Goal: Task Accomplishment & Management: Use online tool/utility

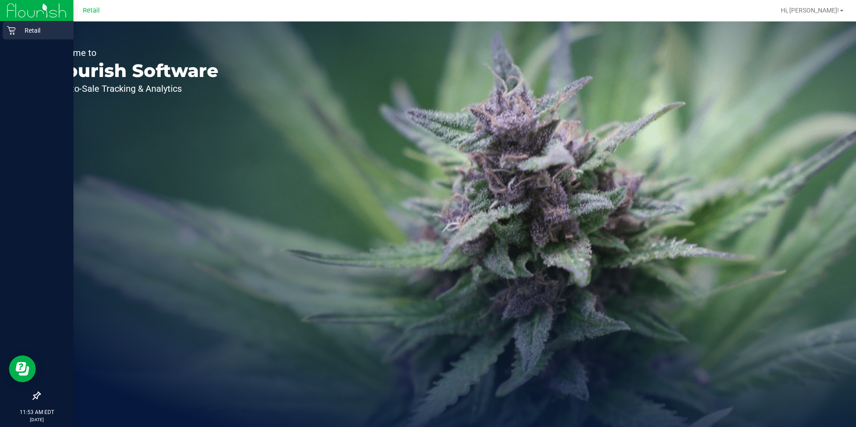
click at [18, 29] on p "Retail" at bounding box center [43, 30] width 54 height 11
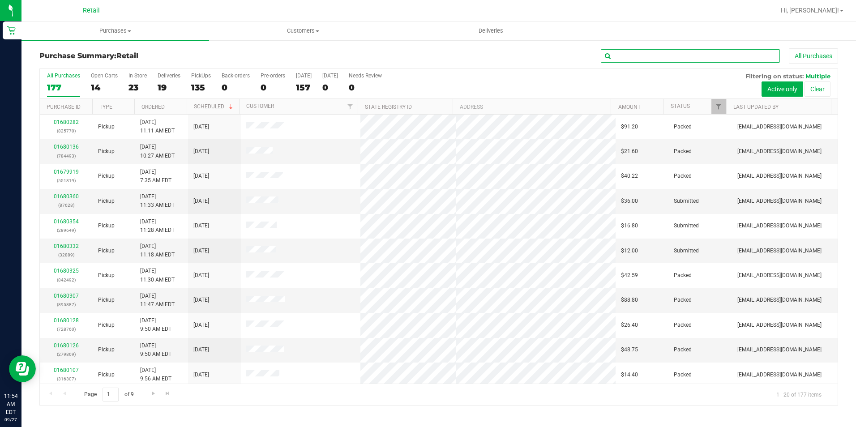
click at [683, 59] on input "text" at bounding box center [690, 55] width 179 height 13
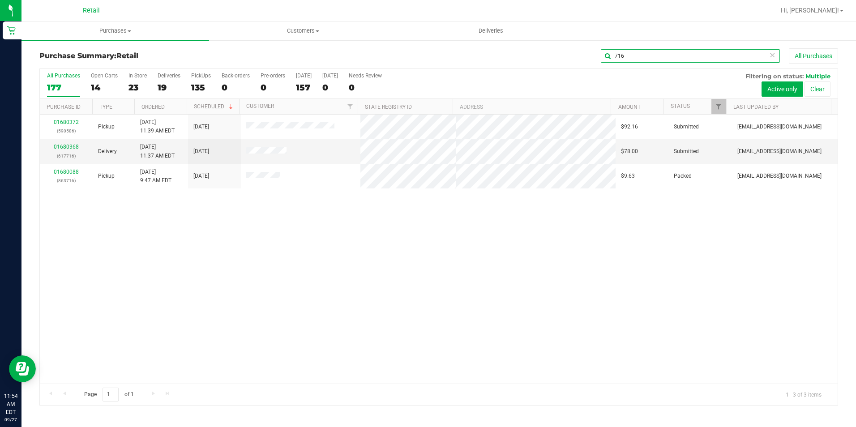
drag, startPoint x: 634, startPoint y: 60, endPoint x: 606, endPoint y: 61, distance: 27.8
click at [606, 61] on input "716" at bounding box center [690, 55] width 179 height 13
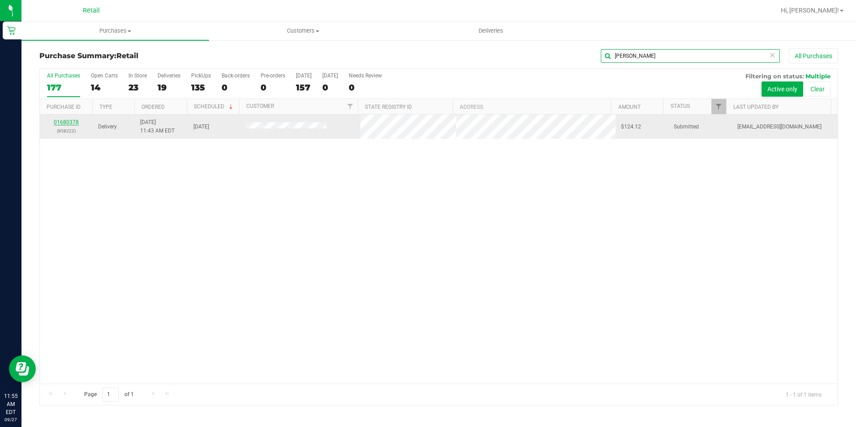
type input "[PERSON_NAME]"
click at [68, 123] on link "01680378" at bounding box center [66, 122] width 25 height 6
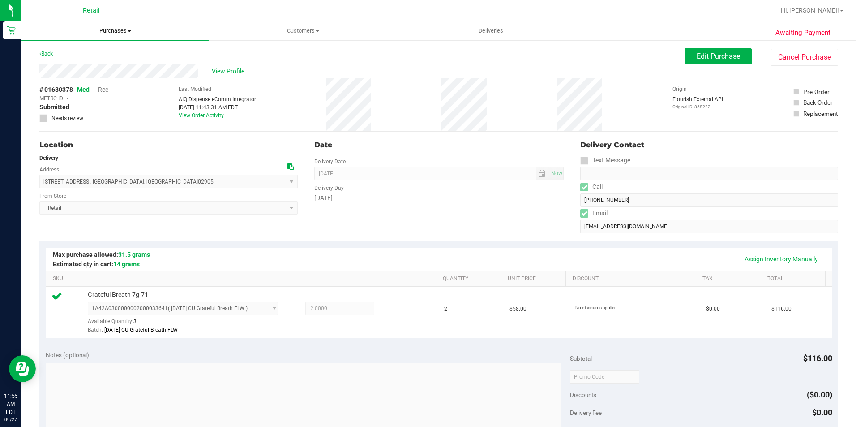
click at [104, 29] on span "Purchases" at bounding box center [114, 31] width 187 height 8
click at [64, 62] on span "Fulfillment" at bounding box center [48, 65] width 55 height 8
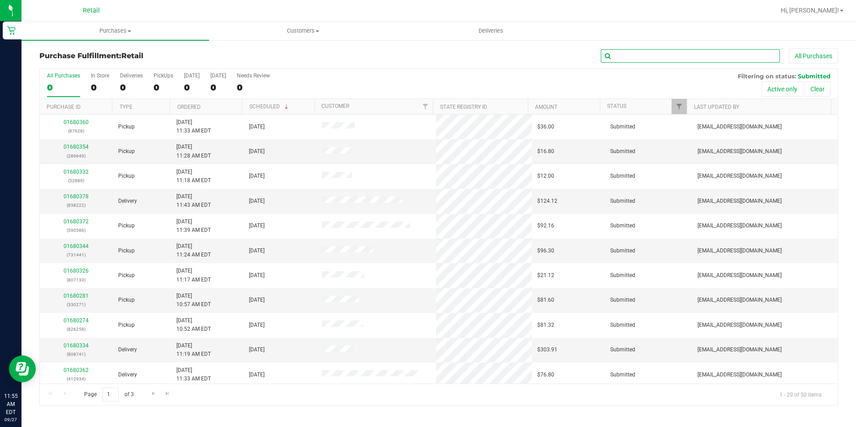
click at [620, 53] on input "text" at bounding box center [690, 55] width 179 height 13
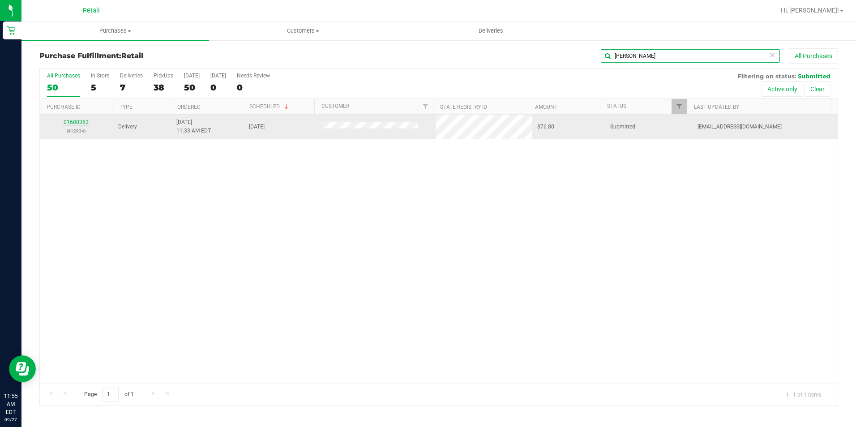
type input "[PERSON_NAME]"
click at [82, 125] on link "01680362" at bounding box center [76, 122] width 25 height 6
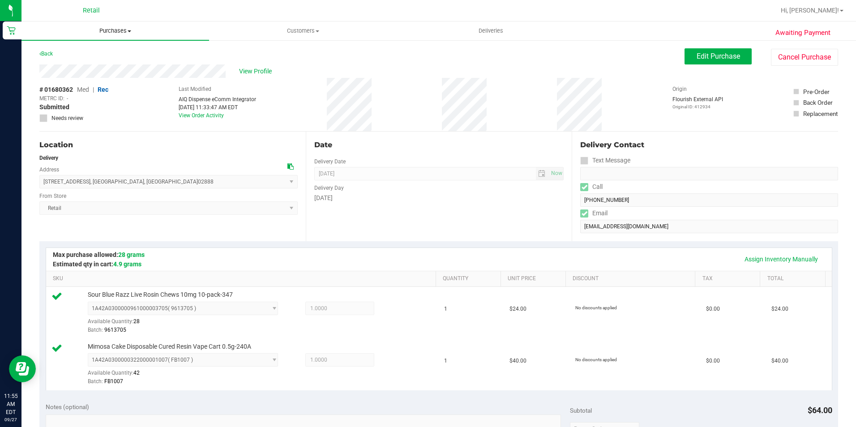
click at [107, 30] on span "Purchases" at bounding box center [114, 31] width 187 height 8
click at [72, 62] on span "Fulfillment" at bounding box center [48, 65] width 55 height 8
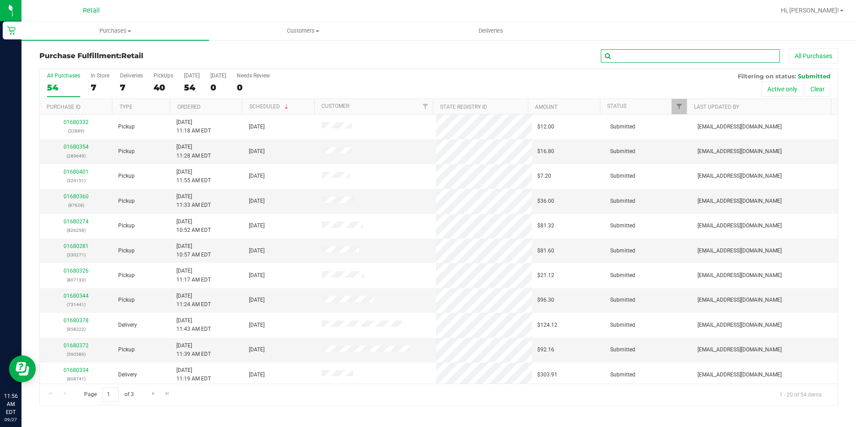
click at [640, 52] on input "text" at bounding box center [690, 55] width 179 height 13
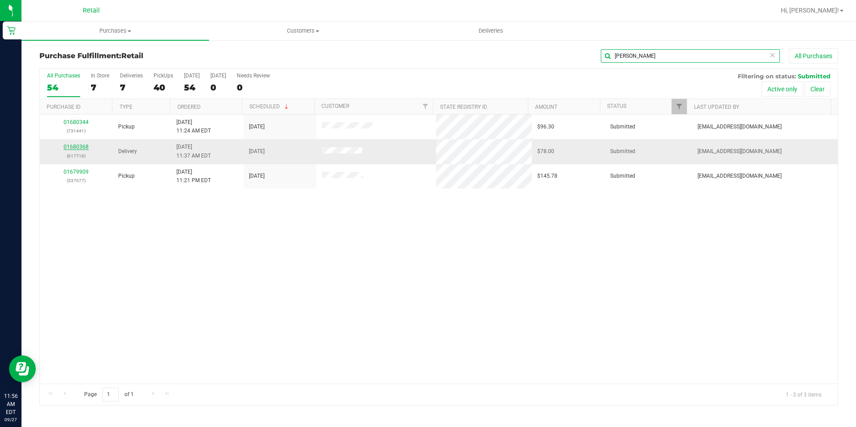
type input "[PERSON_NAME]"
click at [69, 144] on link "01680368" at bounding box center [76, 147] width 25 height 6
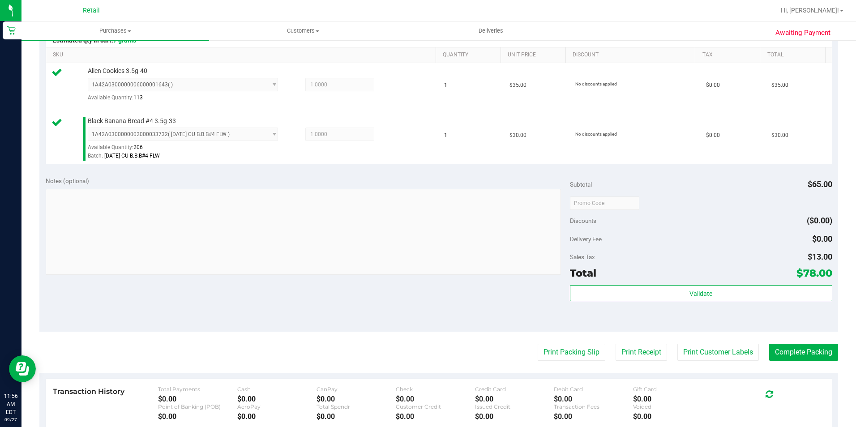
scroll to position [313, 0]
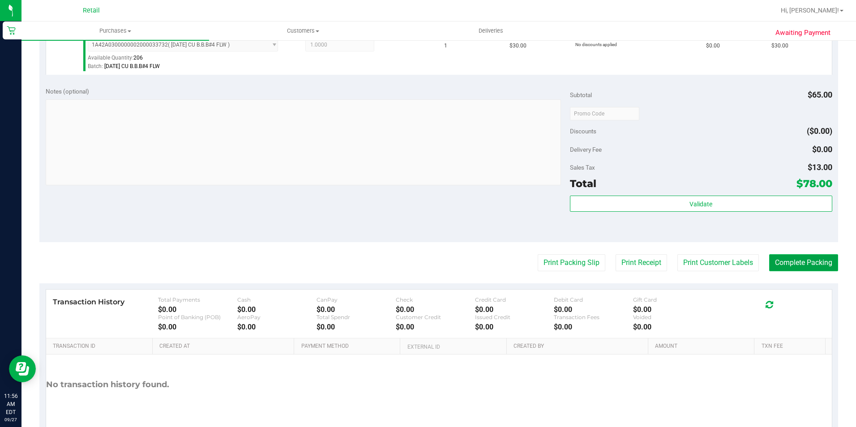
click at [788, 266] on button "Complete Packing" at bounding box center [803, 262] width 69 height 17
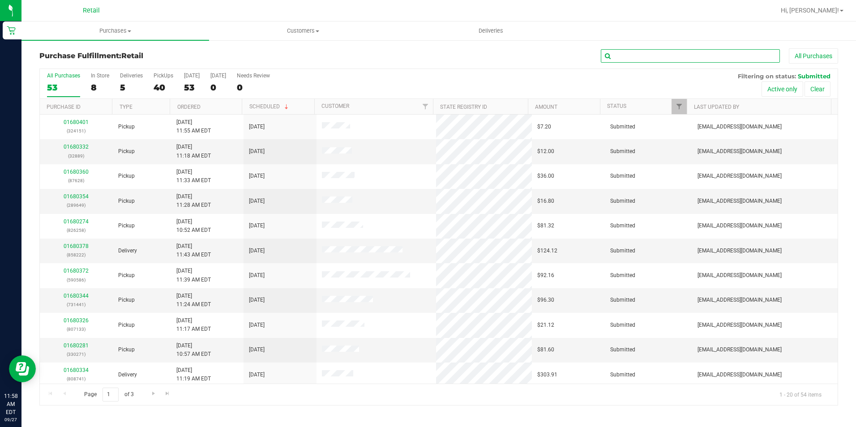
click at [664, 60] on input "text" at bounding box center [690, 55] width 179 height 13
type input "y"
type input "283"
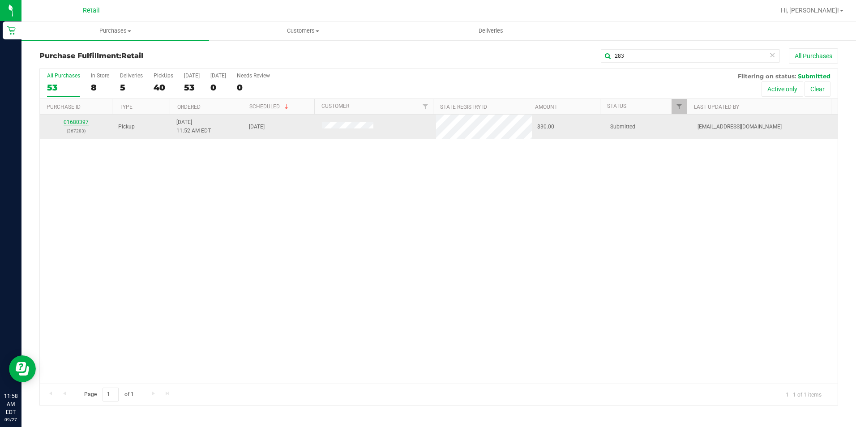
click at [73, 123] on link "01680397" at bounding box center [76, 122] width 25 height 6
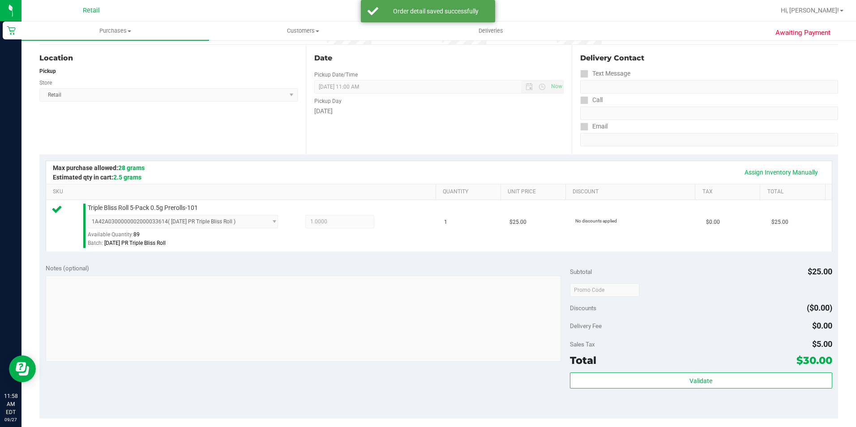
scroll to position [134, 0]
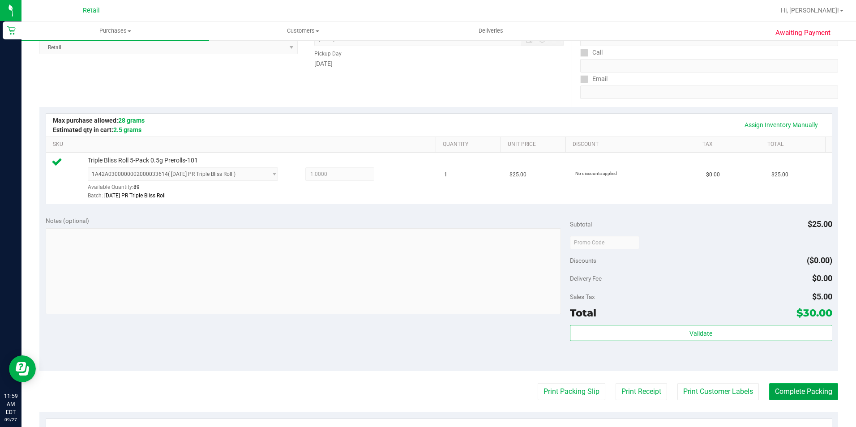
click at [770, 395] on button "Complete Packing" at bounding box center [803, 391] width 69 height 17
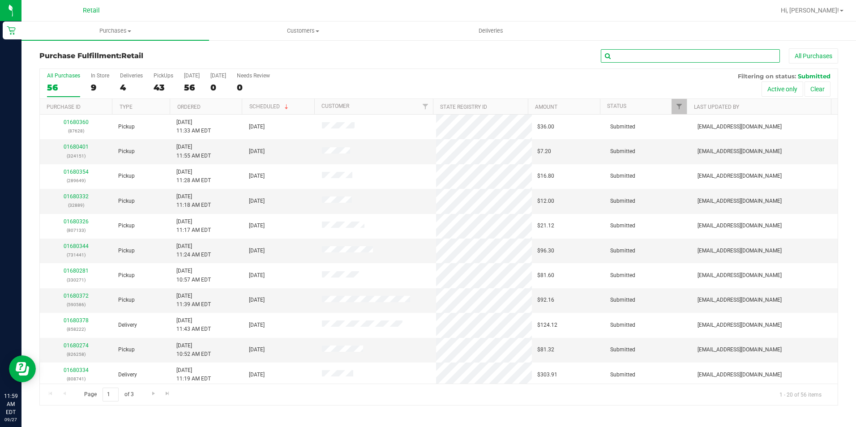
click at [673, 56] on input "text" at bounding box center [690, 55] width 179 height 13
type input "573"
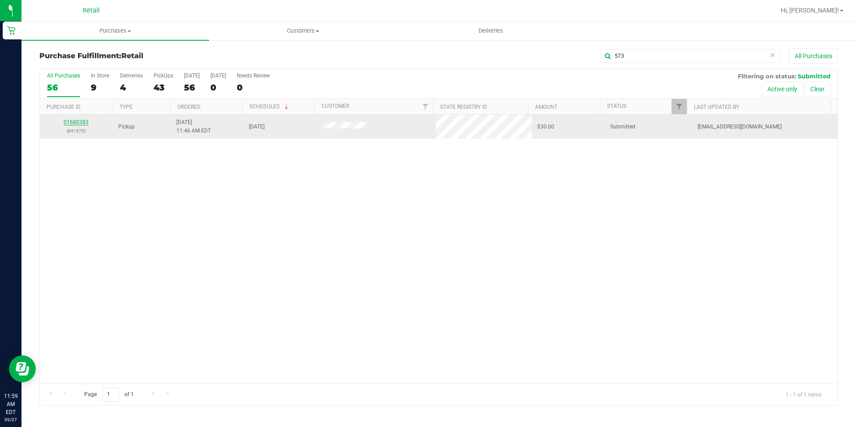
click at [67, 122] on link "01680383" at bounding box center [76, 122] width 25 height 6
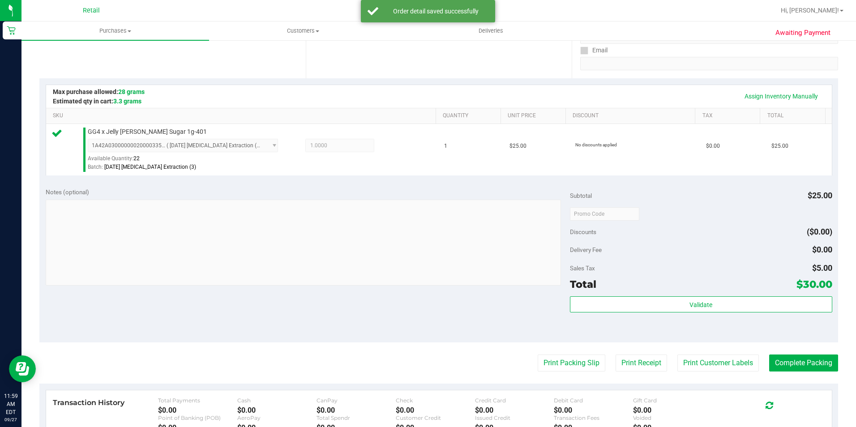
scroll to position [179, 0]
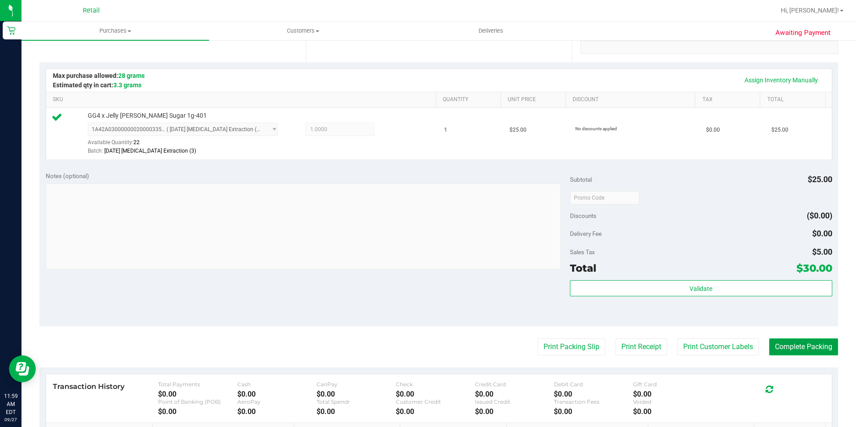
click at [806, 342] on button "Complete Packing" at bounding box center [803, 346] width 69 height 17
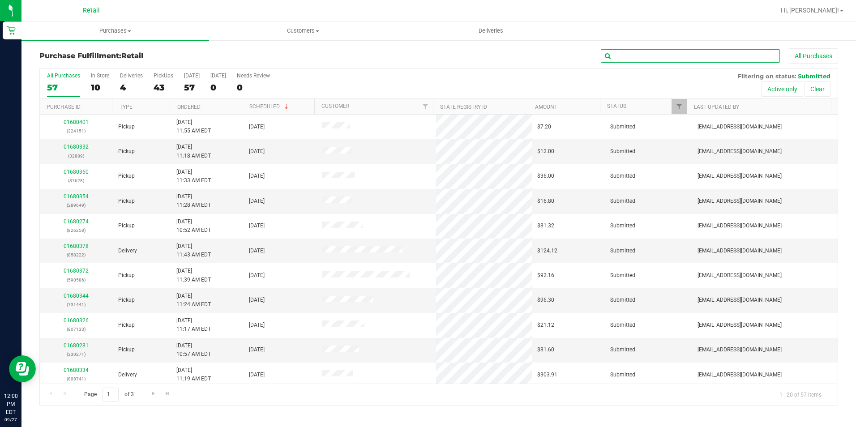
click at [665, 55] on input "text" at bounding box center [690, 55] width 179 height 13
type input "649"
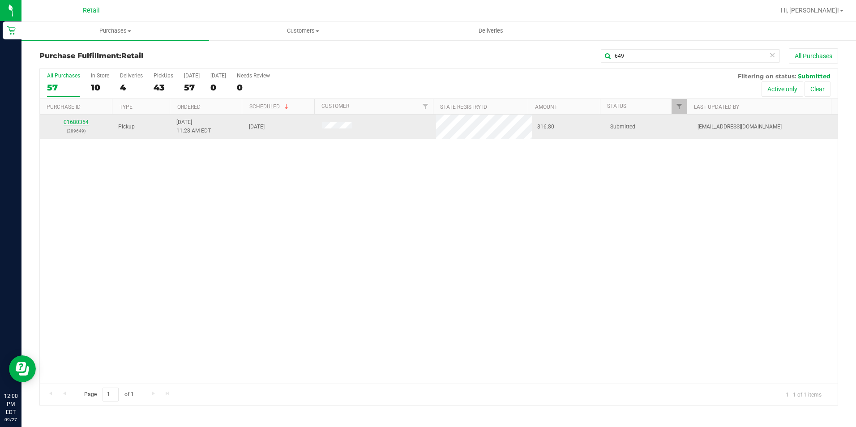
click at [76, 122] on link "01680354" at bounding box center [76, 122] width 25 height 6
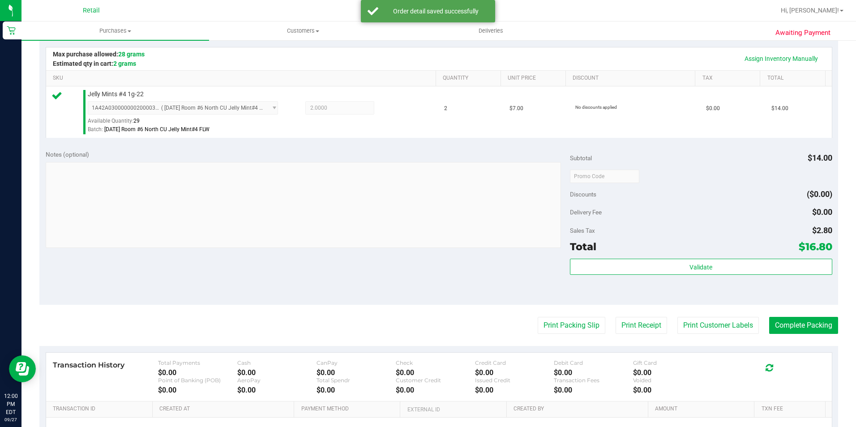
scroll to position [268, 0]
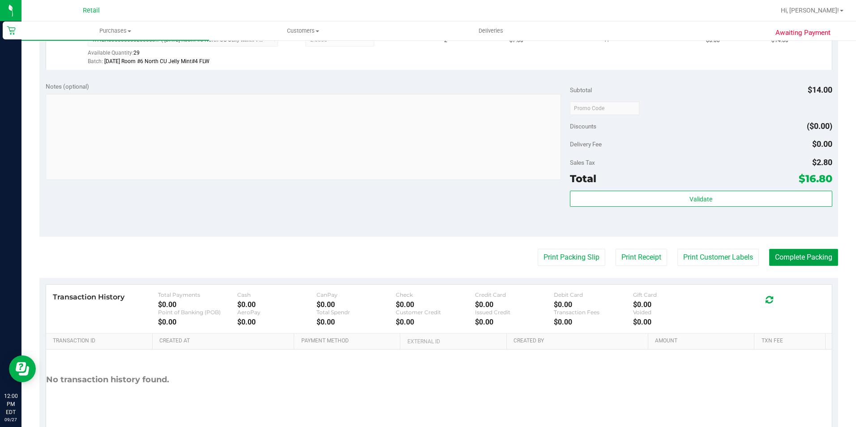
click at [779, 259] on button "Complete Packing" at bounding box center [803, 257] width 69 height 17
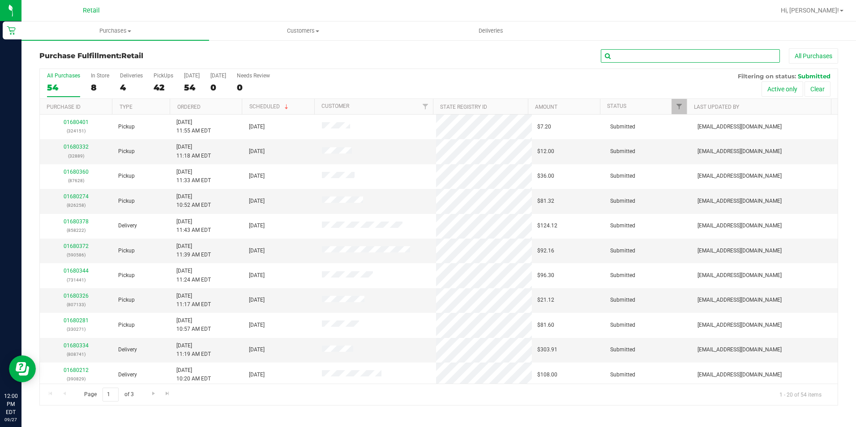
click at [690, 54] on input "text" at bounding box center [690, 55] width 179 height 13
type input "994"
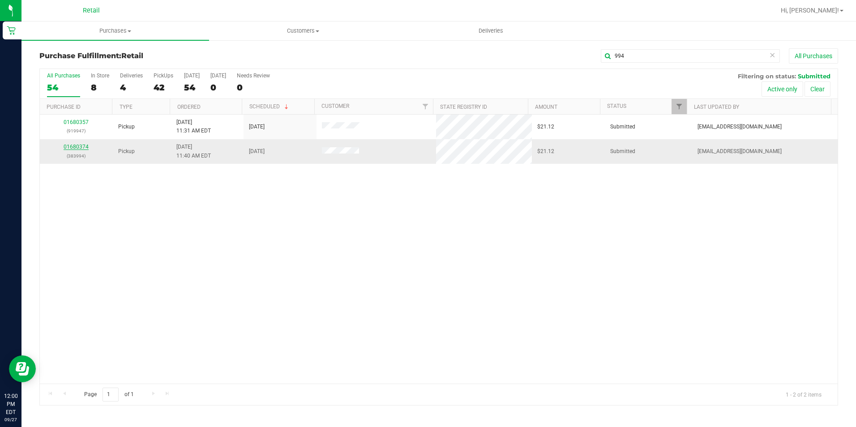
click at [78, 145] on link "01680374" at bounding box center [76, 147] width 25 height 6
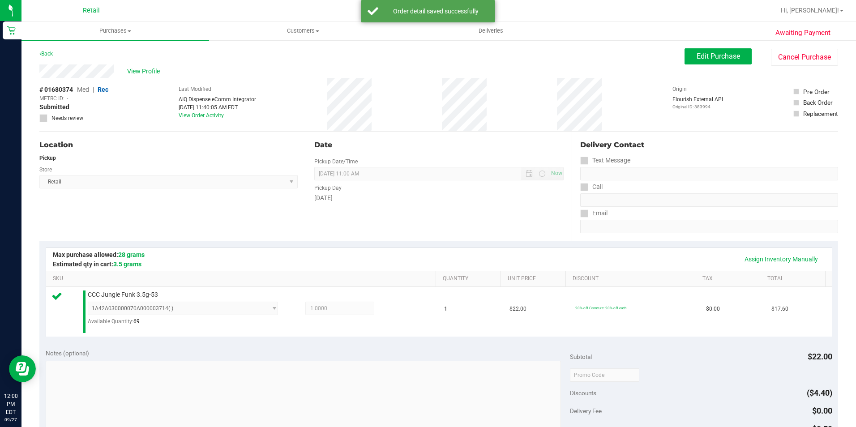
scroll to position [268, 0]
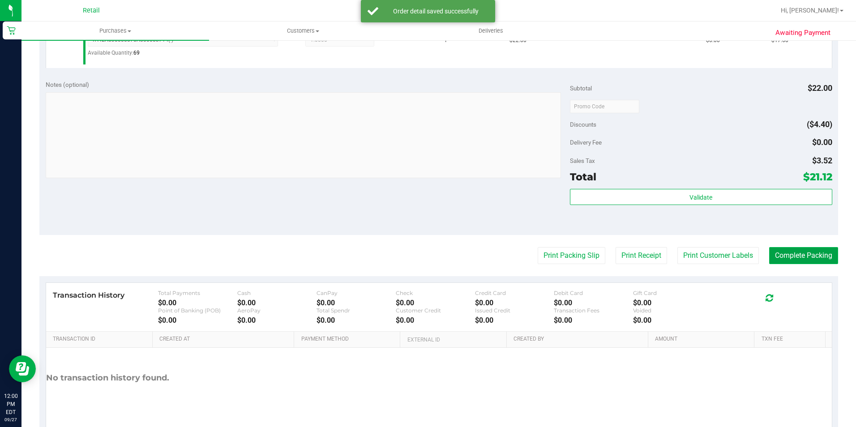
drag, startPoint x: 819, startPoint y: 257, endPoint x: 818, endPoint y: 250, distance: 7.2
click at [818, 257] on button "Complete Packing" at bounding box center [803, 255] width 69 height 17
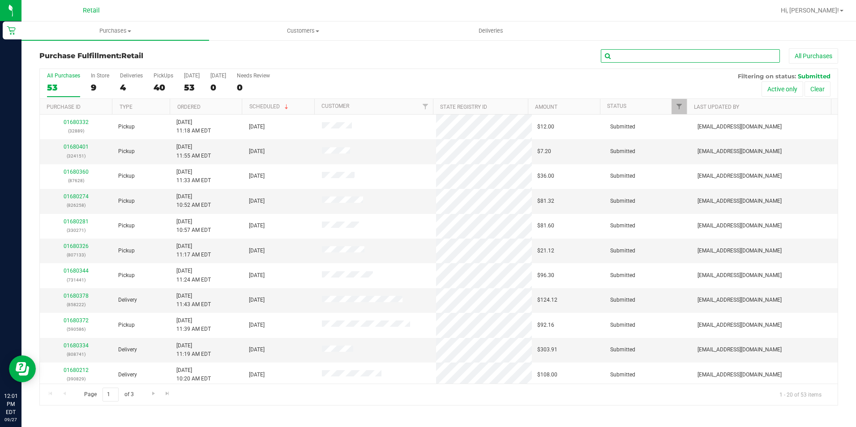
click at [626, 51] on input "text" at bounding box center [690, 55] width 179 height 13
type input "345"
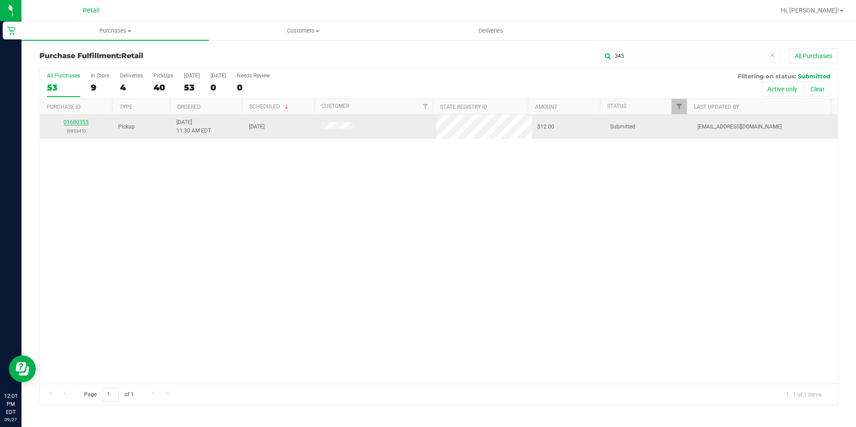
click at [72, 122] on link "01680355" at bounding box center [76, 122] width 25 height 6
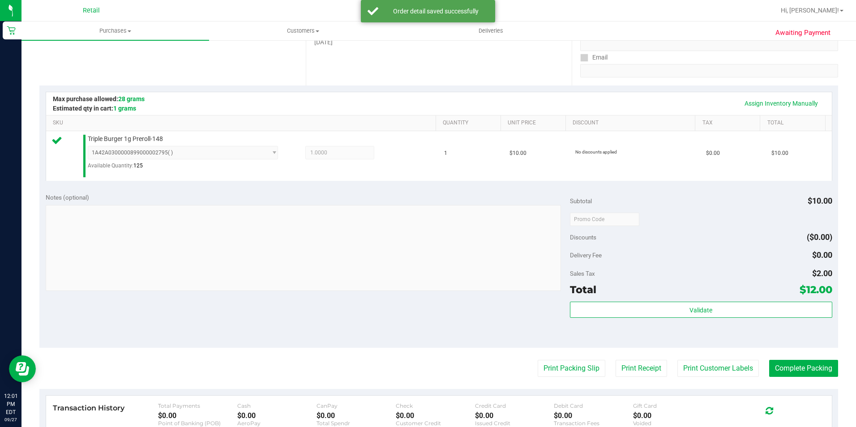
scroll to position [179, 0]
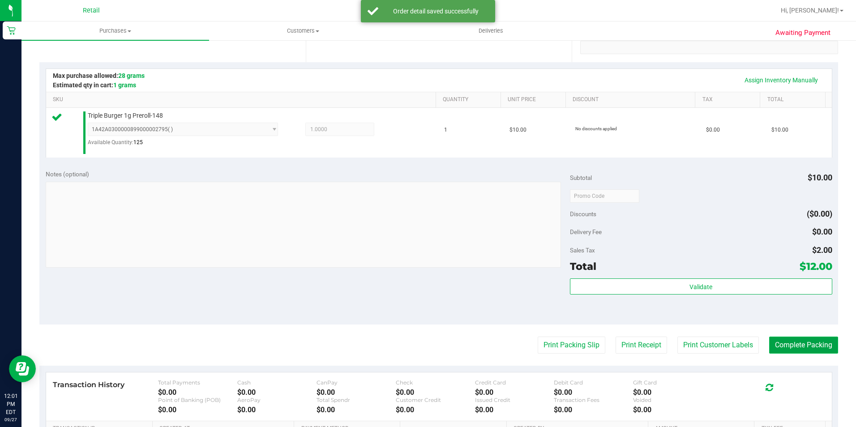
click at [798, 341] on button "Complete Packing" at bounding box center [803, 344] width 69 height 17
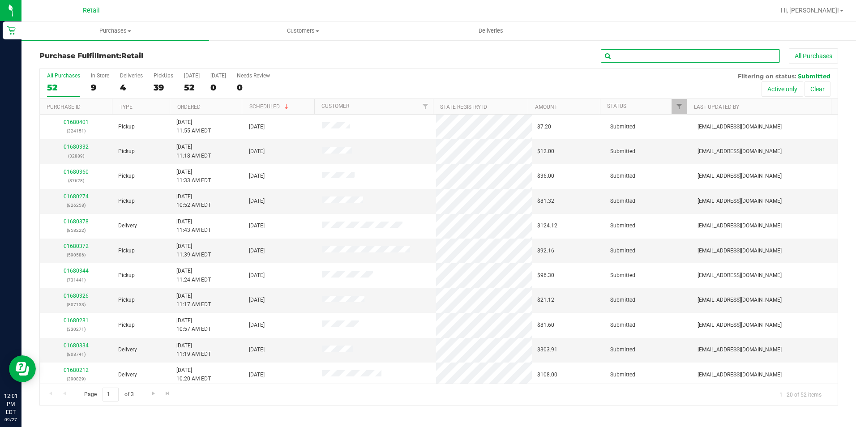
click at [662, 58] on input "text" at bounding box center [690, 55] width 179 height 13
type input "586"
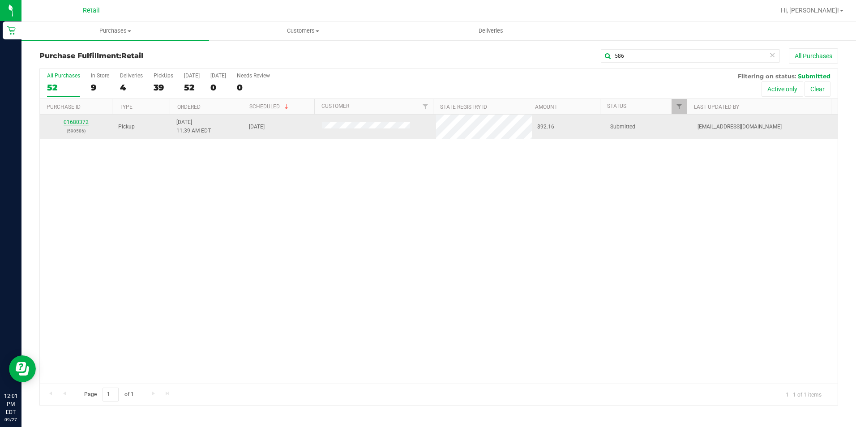
click at [83, 119] on link "01680372" at bounding box center [76, 122] width 25 height 6
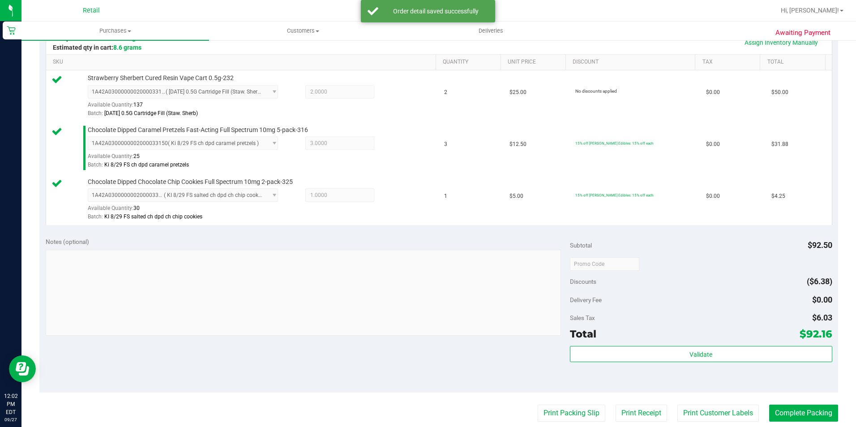
scroll to position [224, 0]
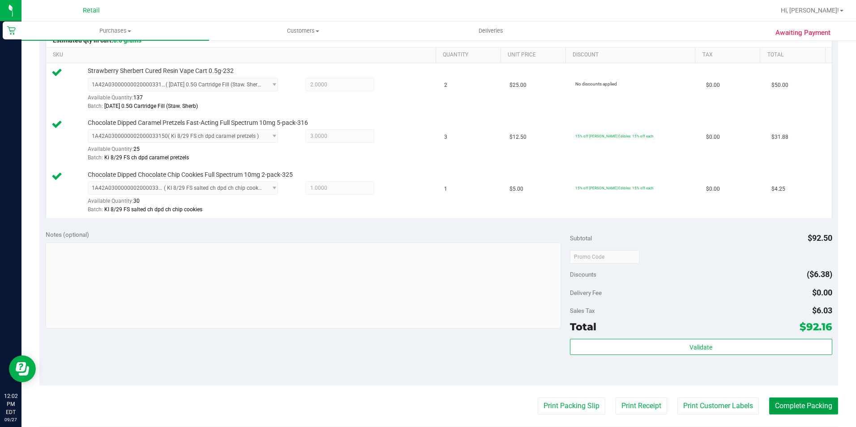
click at [795, 405] on button "Complete Packing" at bounding box center [803, 405] width 69 height 17
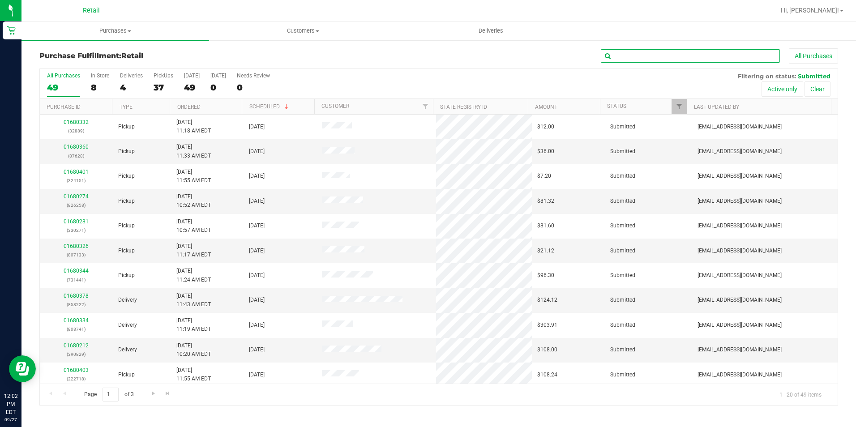
click at [673, 58] on input "text" at bounding box center [690, 55] width 179 height 13
type input "628"
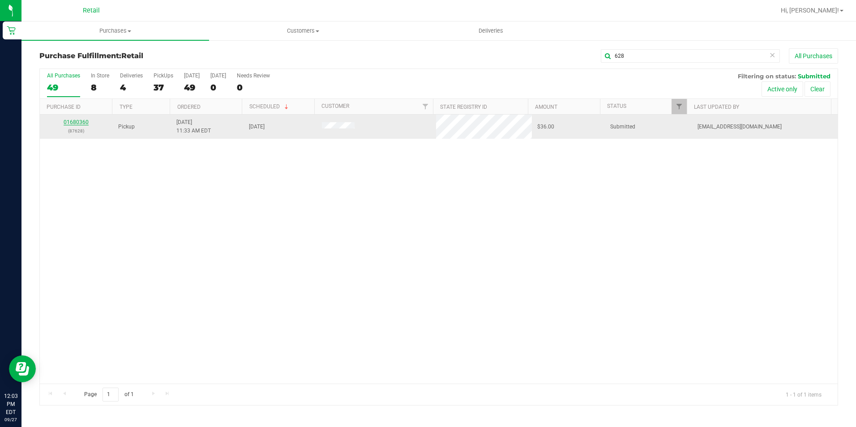
click at [72, 123] on link "01680360" at bounding box center [76, 122] width 25 height 6
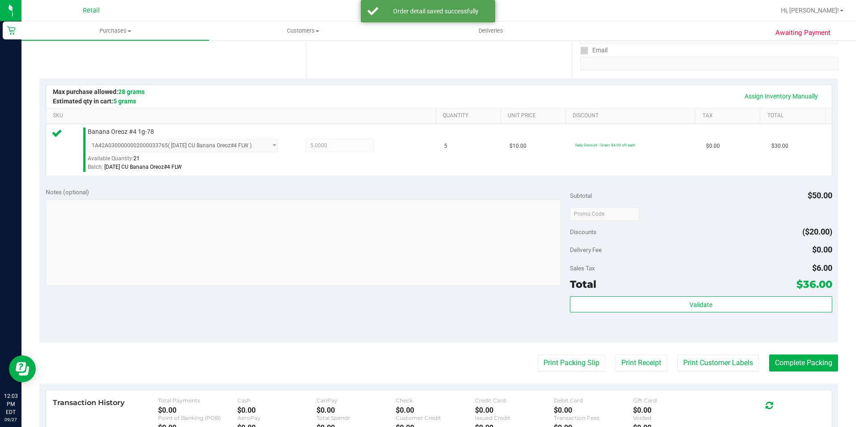
scroll to position [179, 0]
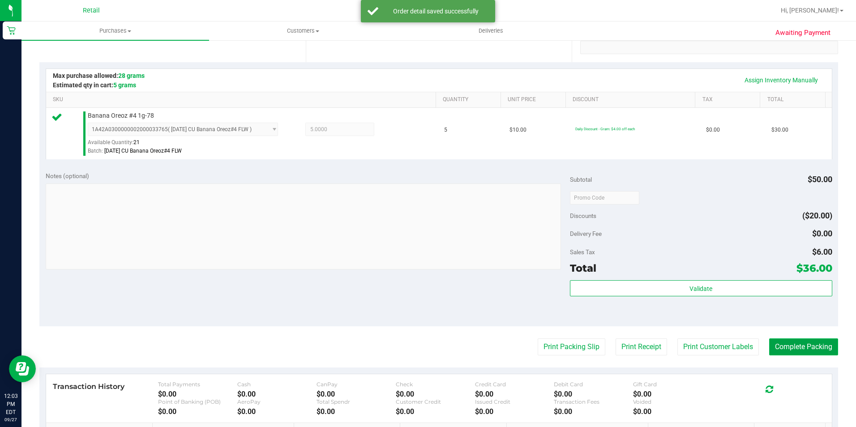
click at [827, 341] on button "Complete Packing" at bounding box center [803, 346] width 69 height 17
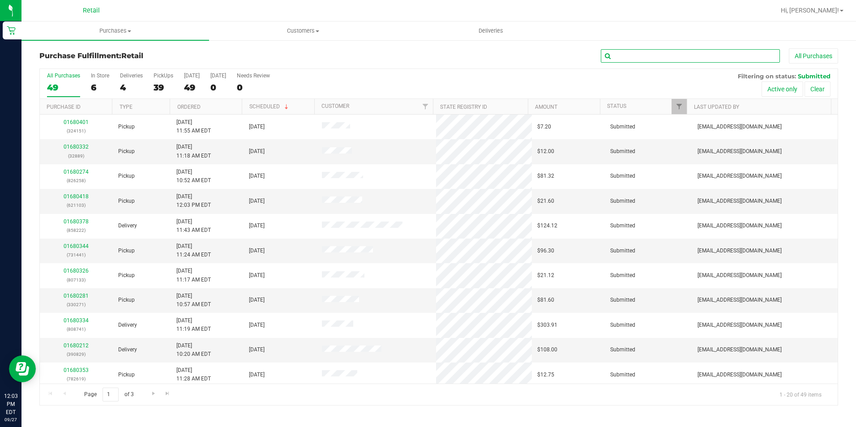
click at [679, 52] on input "text" at bounding box center [690, 55] width 179 height 13
type input "619"
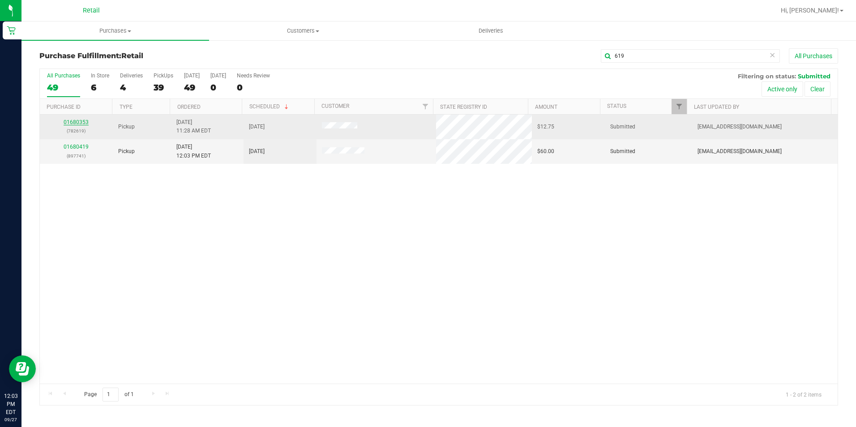
click at [68, 120] on link "01680353" at bounding box center [76, 122] width 25 height 6
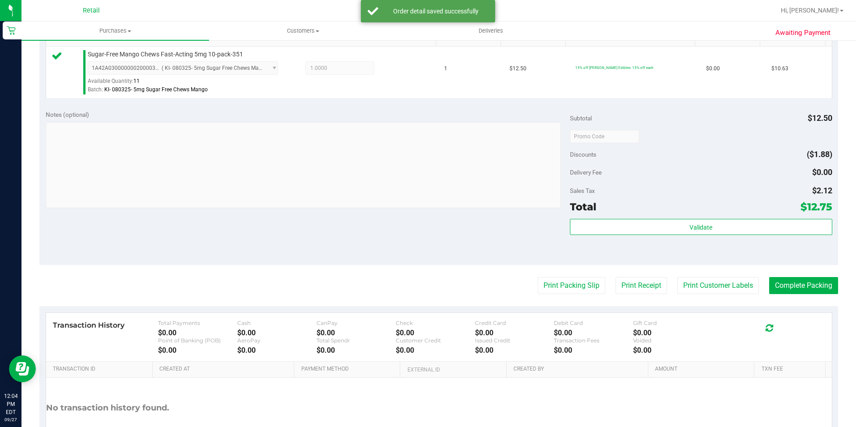
scroll to position [305, 0]
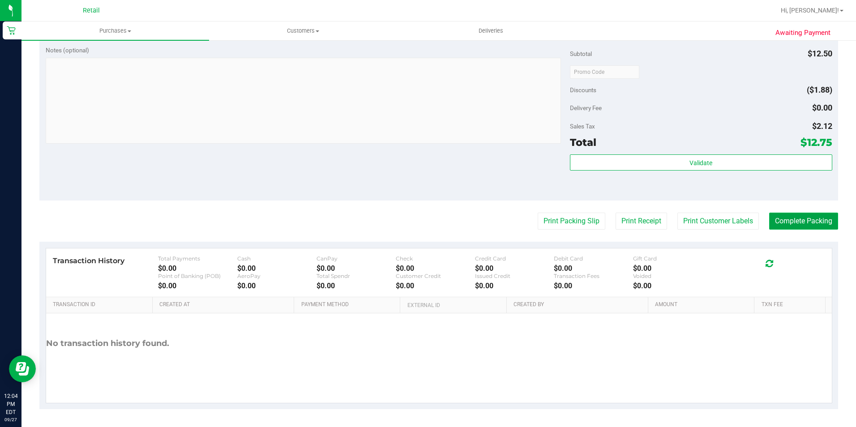
click at [787, 214] on button "Complete Packing" at bounding box center [803, 221] width 69 height 17
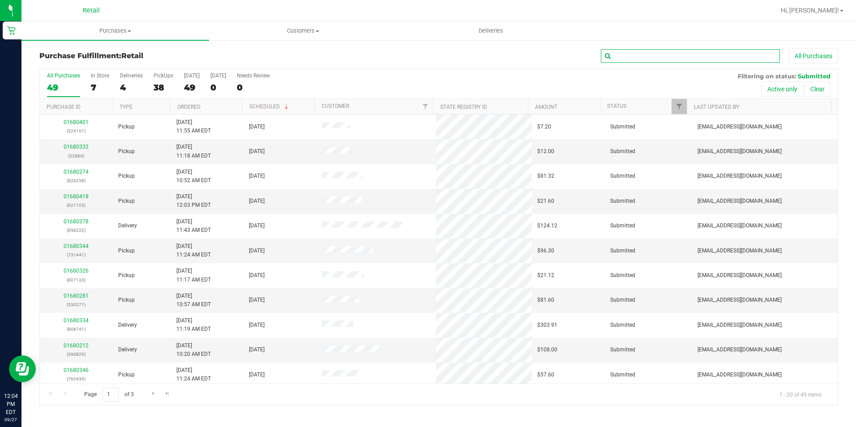
click at [674, 54] on input "text" at bounding box center [690, 55] width 179 height 13
type input "845"
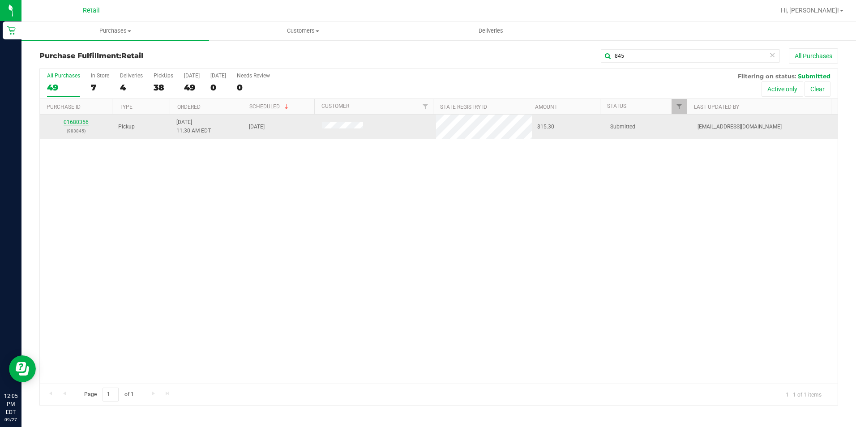
click at [77, 122] on link "01680356" at bounding box center [76, 122] width 25 height 6
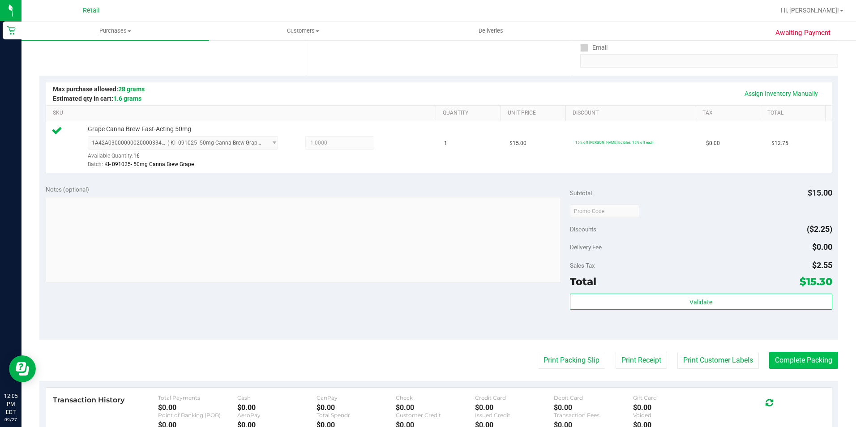
scroll to position [179, 0]
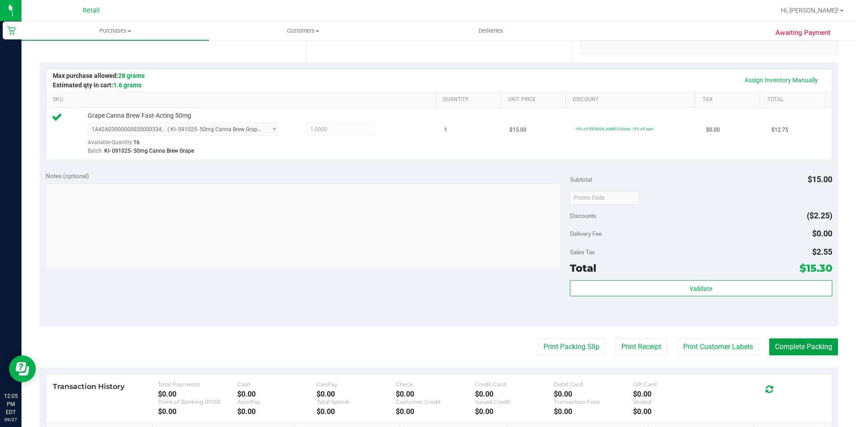
click at [788, 345] on button "Complete Packing" at bounding box center [803, 346] width 69 height 17
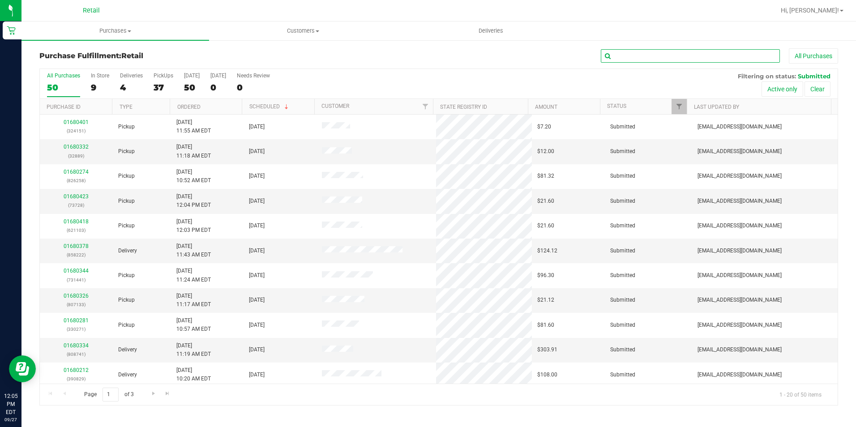
click at [676, 56] on input "text" at bounding box center [690, 55] width 179 height 13
type input "105"
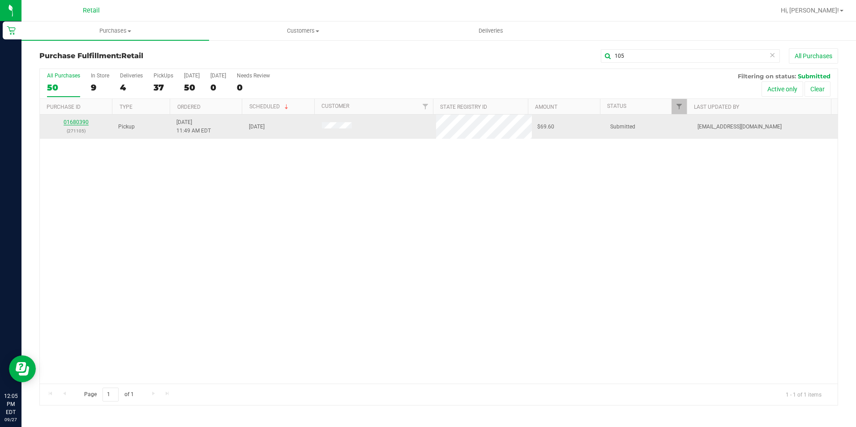
click at [81, 120] on link "01680390" at bounding box center [76, 122] width 25 height 6
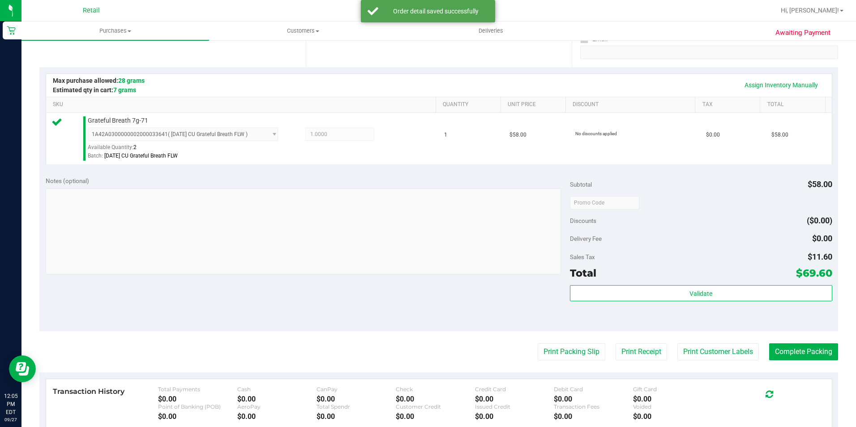
scroll to position [179, 0]
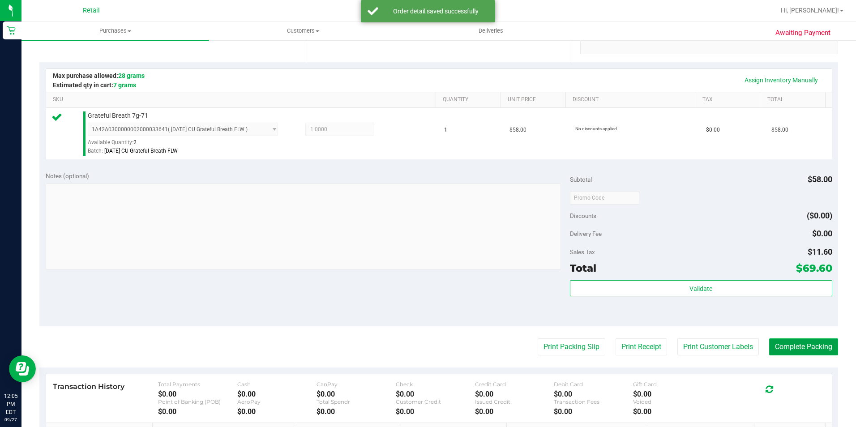
click at [798, 349] on button "Complete Packing" at bounding box center [803, 346] width 69 height 17
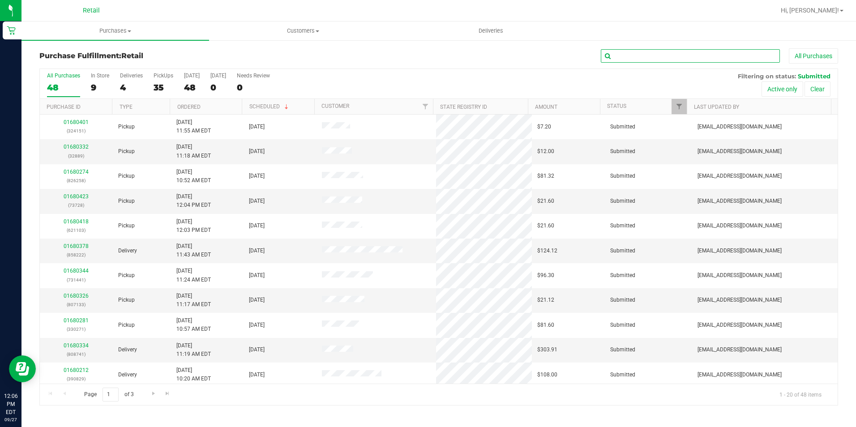
click at [681, 54] on input "text" at bounding box center [690, 55] width 179 height 13
type input "715"
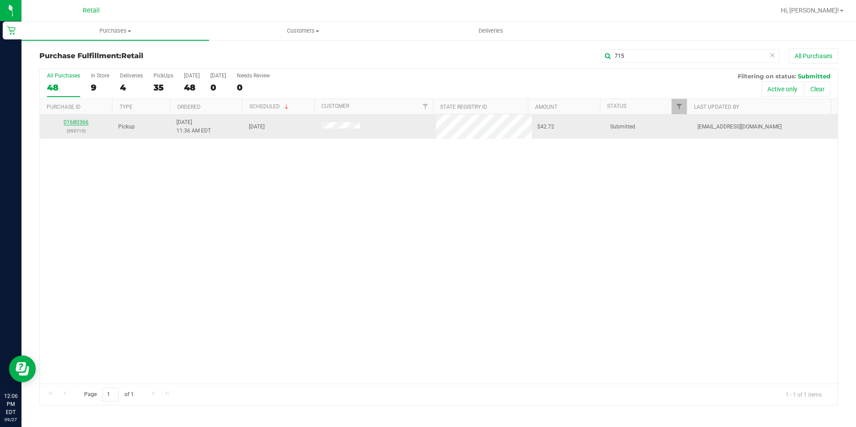
click at [77, 120] on link "01680366" at bounding box center [76, 122] width 25 height 6
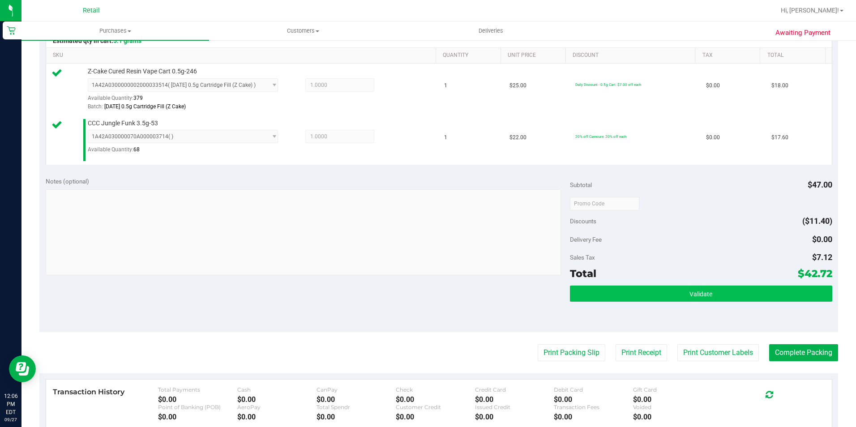
scroll to position [224, 0]
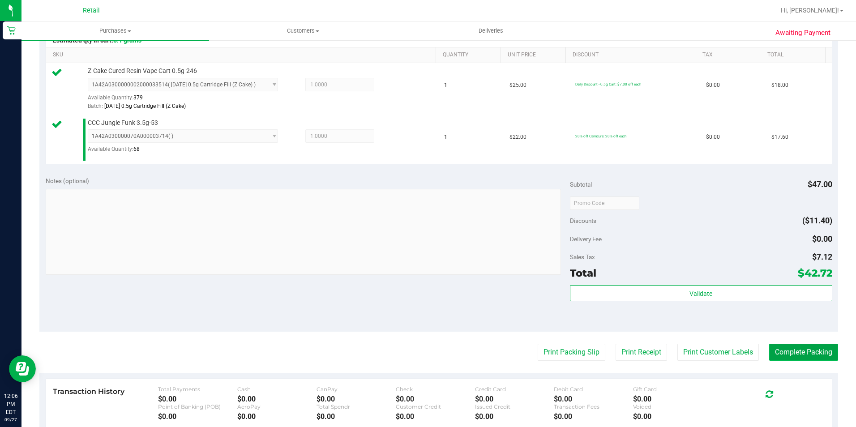
click at [786, 354] on button "Complete Packing" at bounding box center [803, 352] width 69 height 17
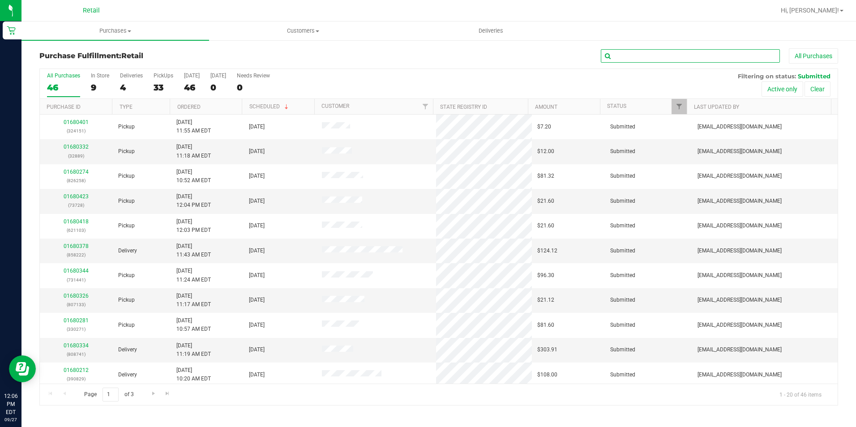
click at [664, 54] on input "text" at bounding box center [690, 55] width 179 height 13
type input "682"
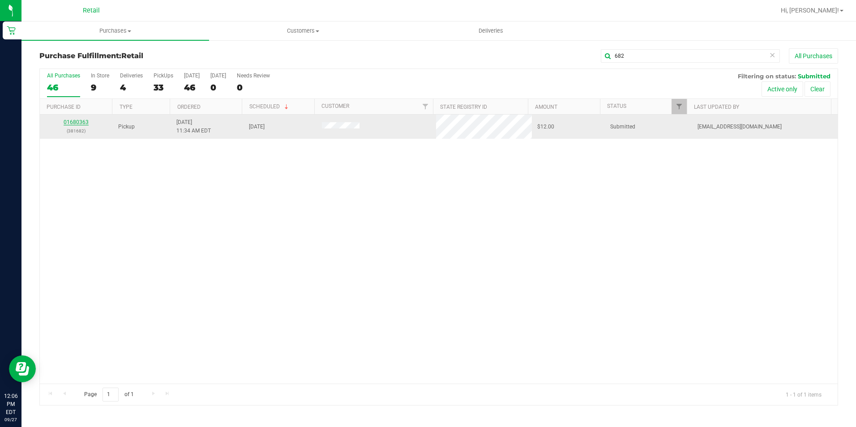
click at [72, 124] on link "01680363" at bounding box center [76, 122] width 25 height 6
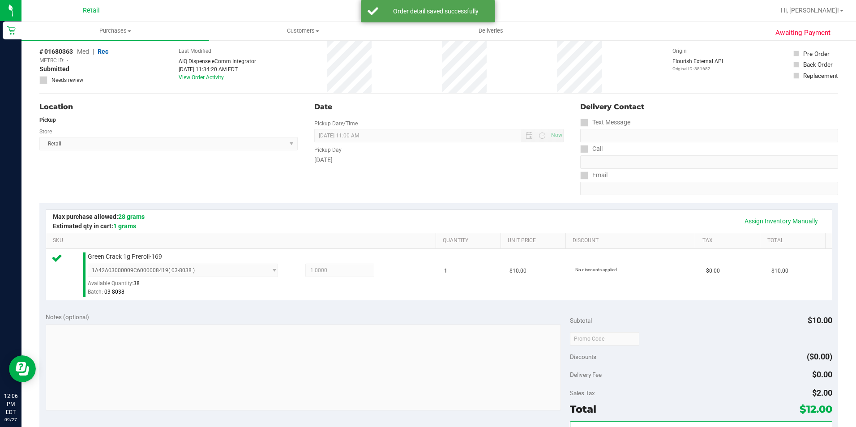
scroll to position [224, 0]
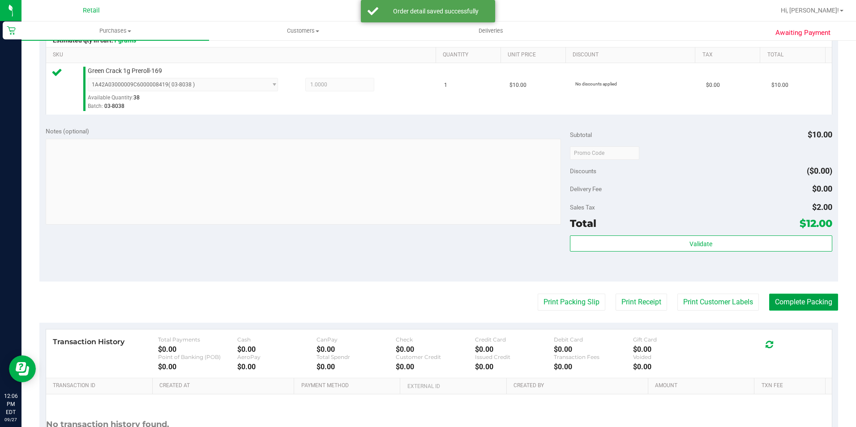
click at [802, 296] on button "Complete Packing" at bounding box center [803, 302] width 69 height 17
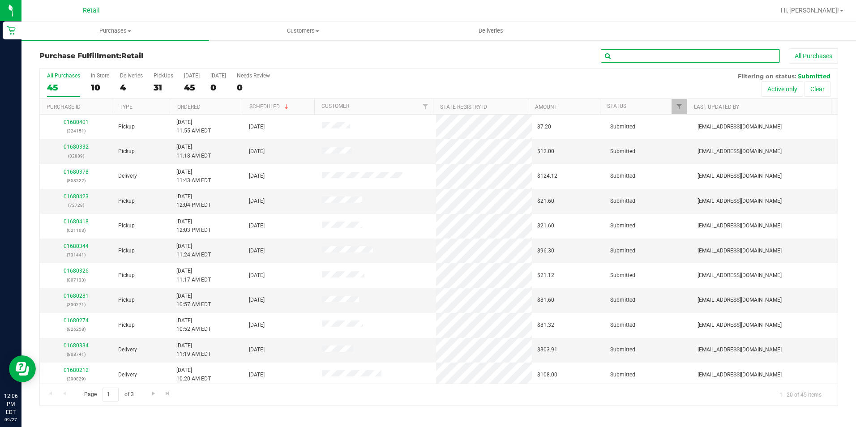
click at [640, 51] on input "text" at bounding box center [690, 55] width 179 height 13
type input "947"
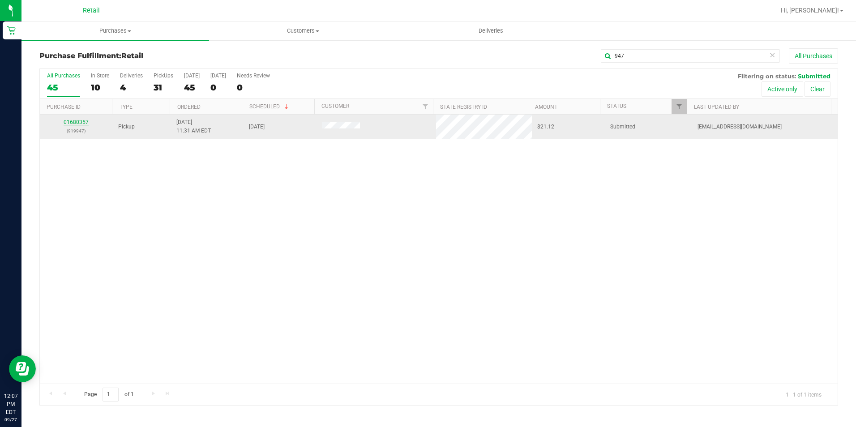
click at [73, 122] on link "01680357" at bounding box center [76, 122] width 25 height 6
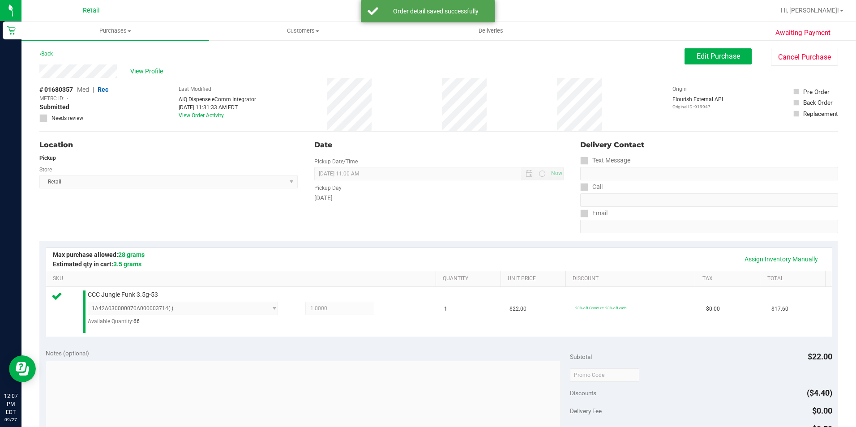
scroll to position [224, 0]
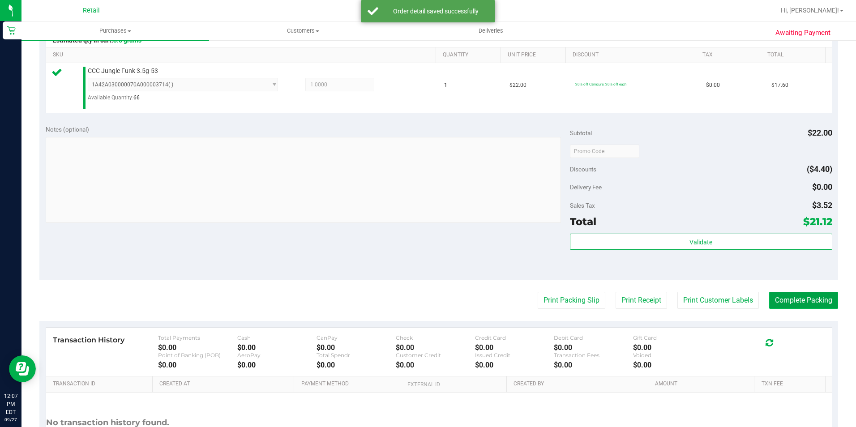
click at [785, 294] on button "Complete Packing" at bounding box center [803, 300] width 69 height 17
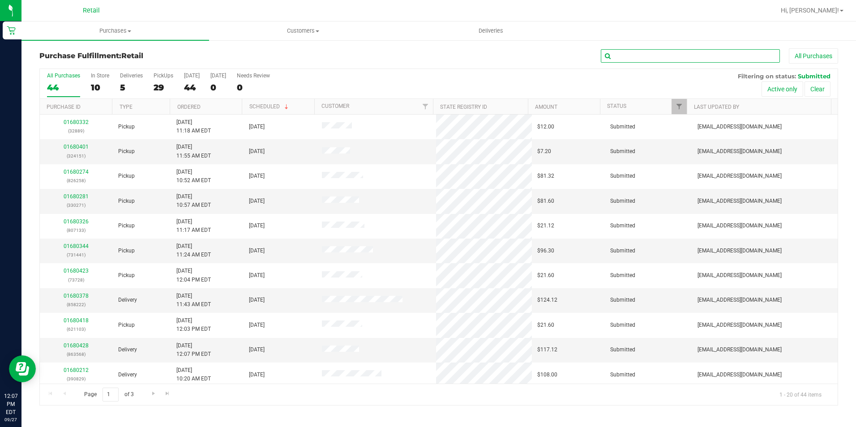
click at [712, 53] on input "text" at bounding box center [690, 55] width 179 height 13
type input "249"
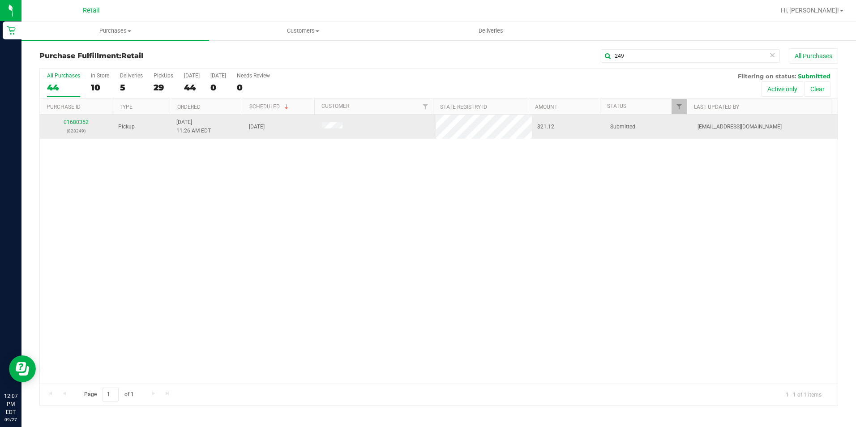
click at [77, 119] on div "01680352 (828249)" at bounding box center [76, 126] width 62 height 17
click at [78, 119] on link "01680352" at bounding box center [76, 122] width 25 height 6
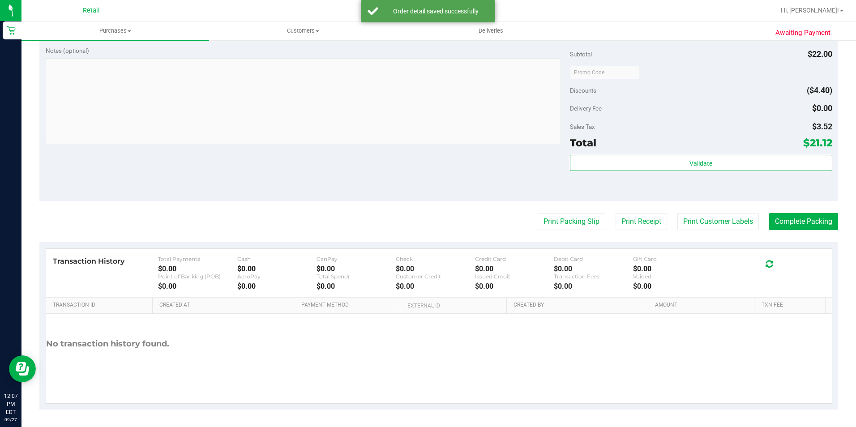
scroll to position [303, 0]
click at [796, 217] on button "Complete Packing" at bounding box center [803, 221] width 69 height 17
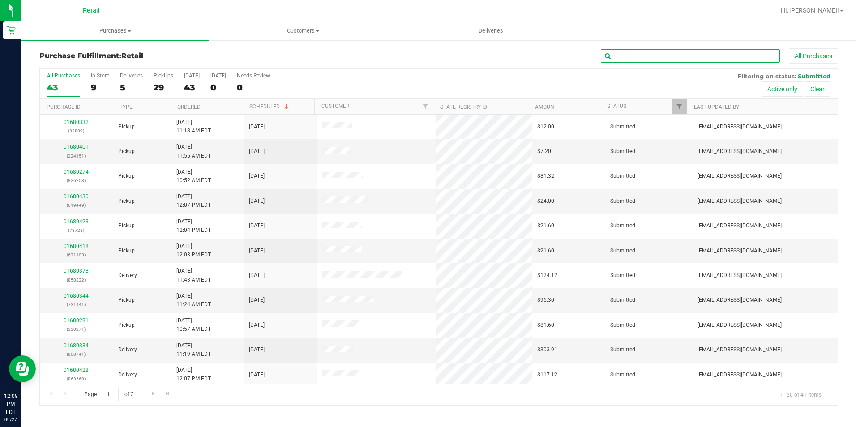
click at [693, 58] on input "text" at bounding box center [690, 55] width 179 height 13
type input "027"
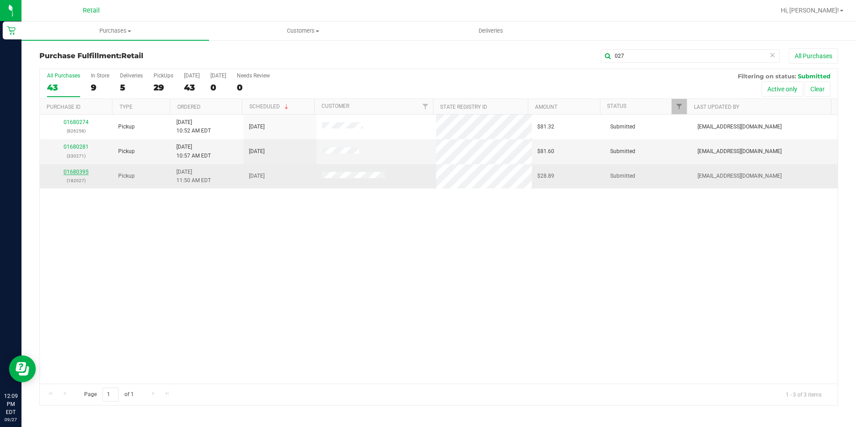
click at [82, 170] on link "01680395" at bounding box center [76, 172] width 25 height 6
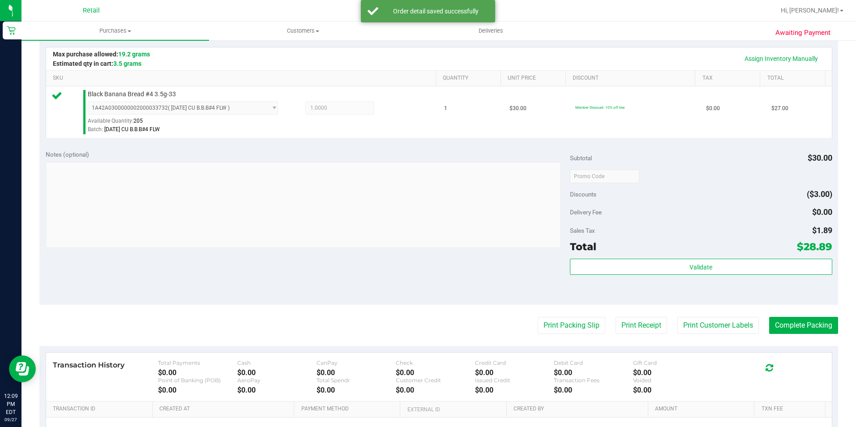
scroll to position [224, 0]
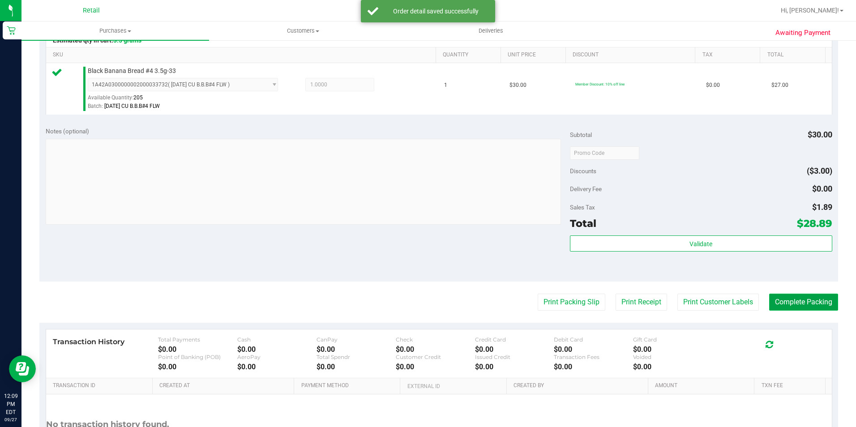
click at [782, 307] on button "Complete Packing" at bounding box center [803, 302] width 69 height 17
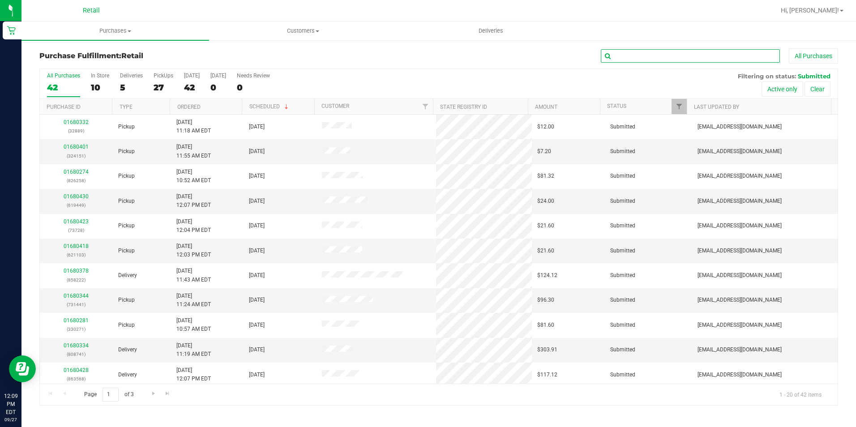
click at [694, 57] on input "text" at bounding box center [690, 55] width 179 height 13
type input "967"
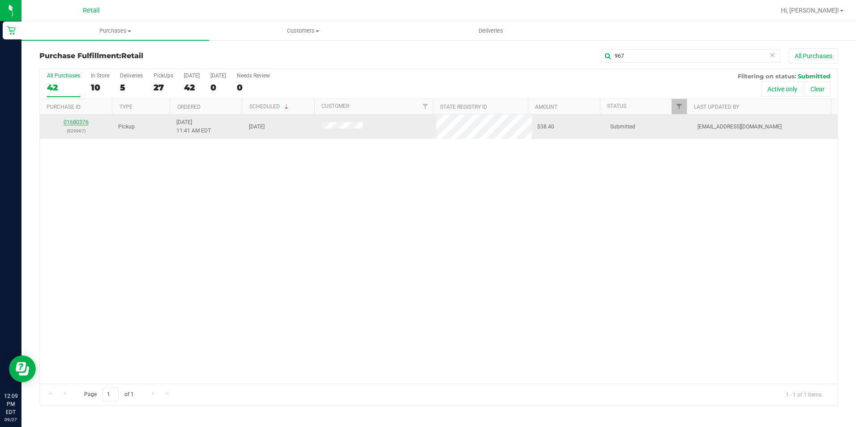
click at [79, 119] on link "01680376" at bounding box center [76, 122] width 25 height 6
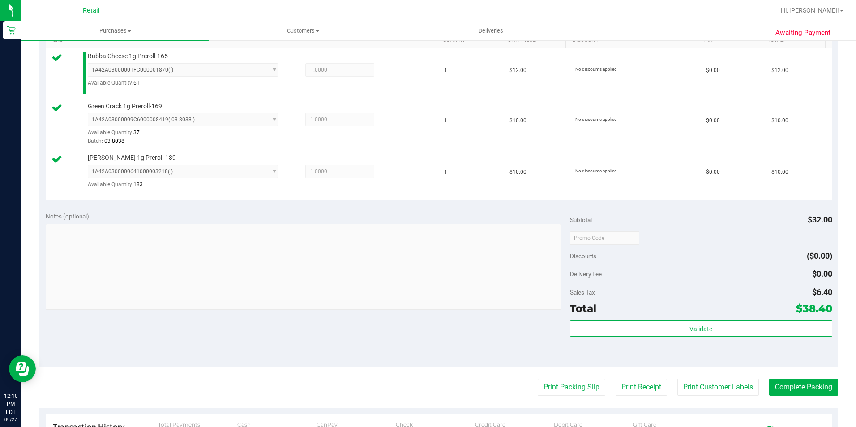
scroll to position [268, 0]
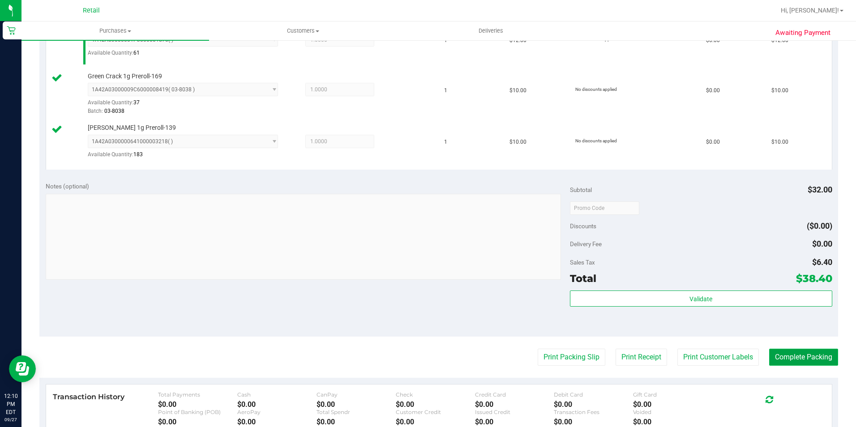
click at [801, 360] on button "Complete Packing" at bounding box center [803, 357] width 69 height 17
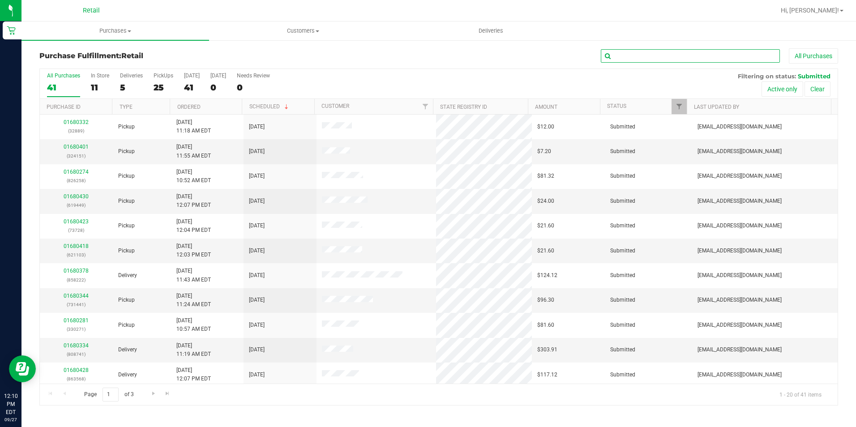
click at [665, 58] on input "text" at bounding box center [690, 55] width 179 height 13
type input "678"
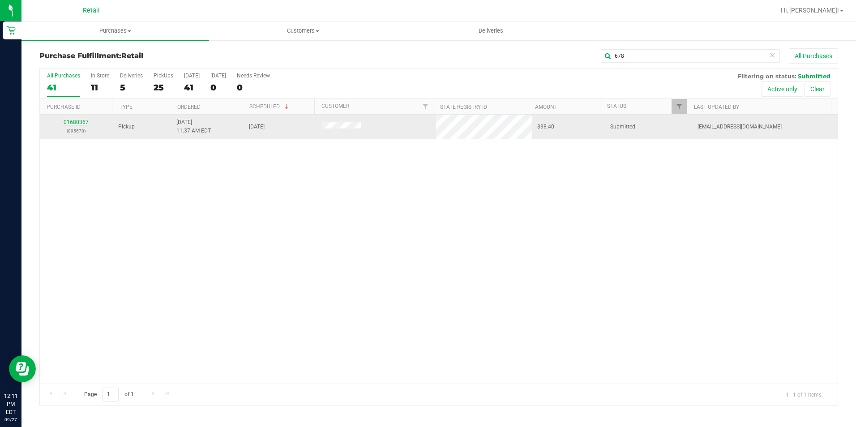
click at [77, 122] on link "01680367" at bounding box center [76, 122] width 25 height 6
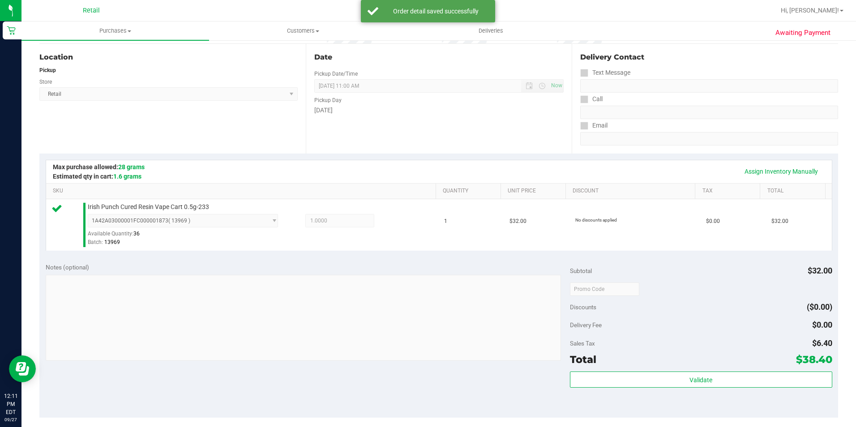
scroll to position [179, 0]
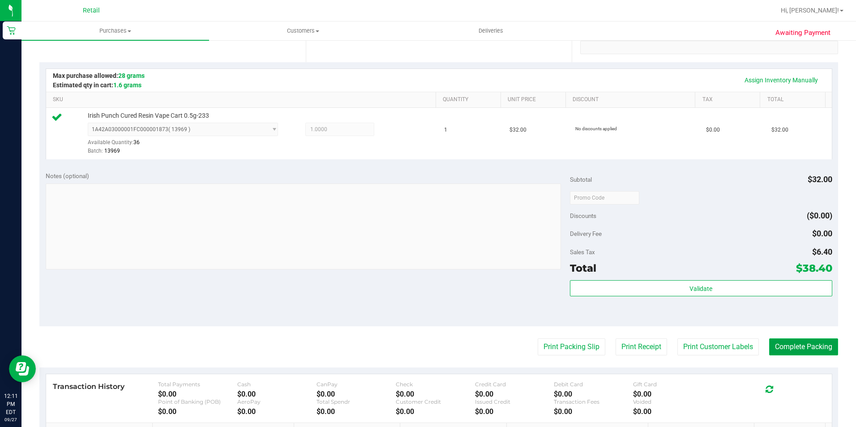
click at [810, 348] on button "Complete Packing" at bounding box center [803, 346] width 69 height 17
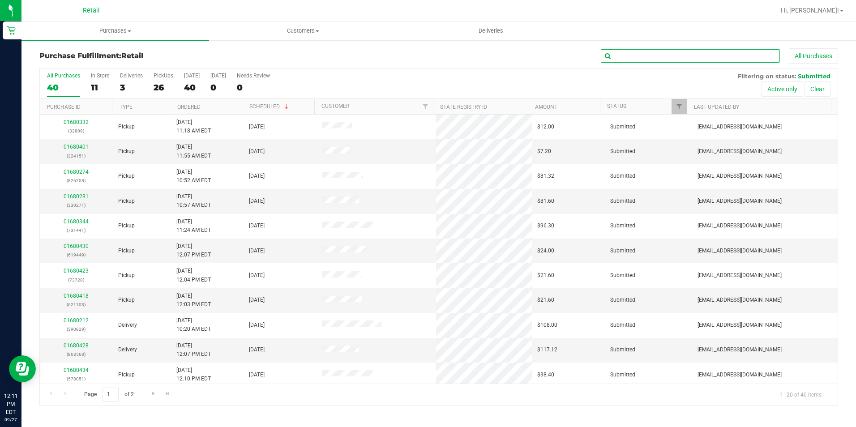
click at [659, 55] on input "text" at bounding box center [690, 55] width 179 height 13
type input "441"
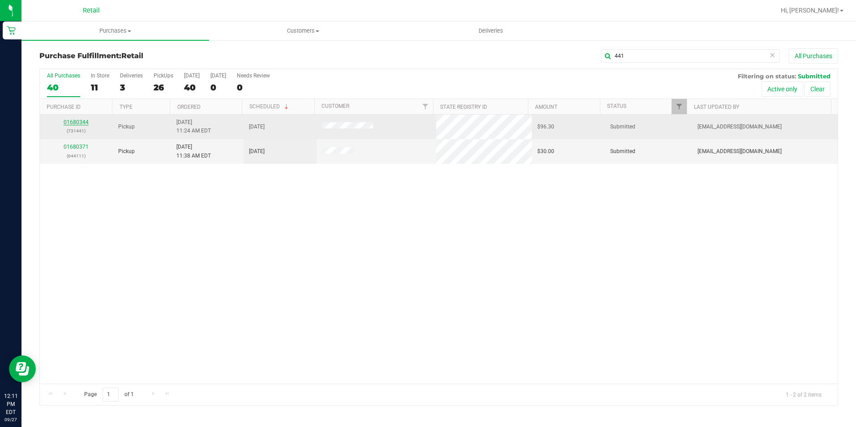
click at [68, 123] on link "01680344" at bounding box center [76, 122] width 25 height 6
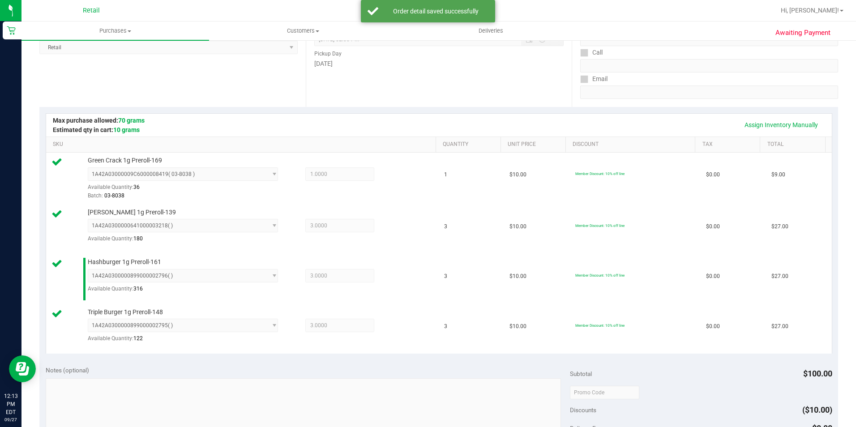
scroll to position [403, 0]
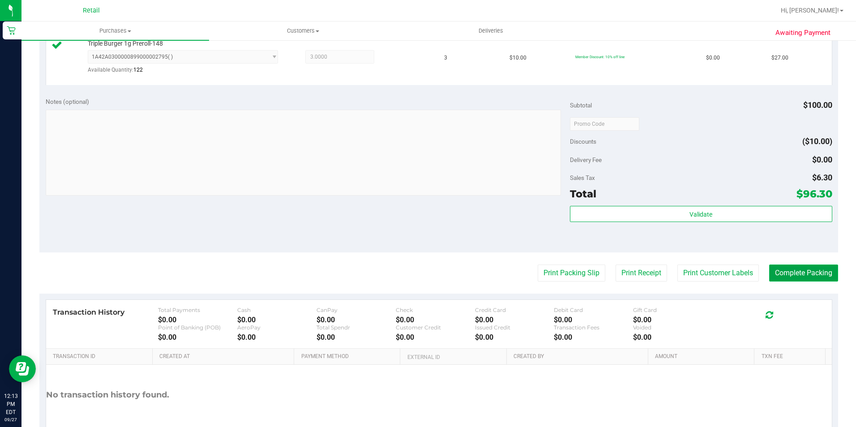
drag, startPoint x: 805, startPoint y: 274, endPoint x: 817, endPoint y: 266, distance: 14.5
click at [805, 275] on button "Complete Packing" at bounding box center [803, 272] width 69 height 17
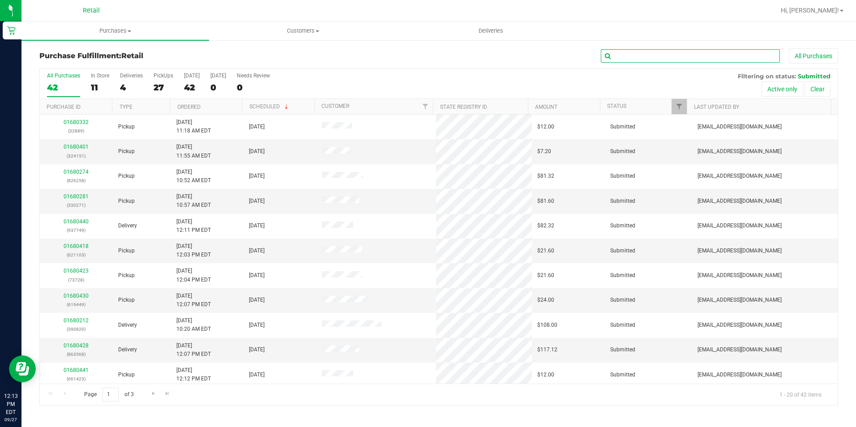
click at [616, 54] on input "text" at bounding box center [690, 55] width 179 height 13
type input "620"
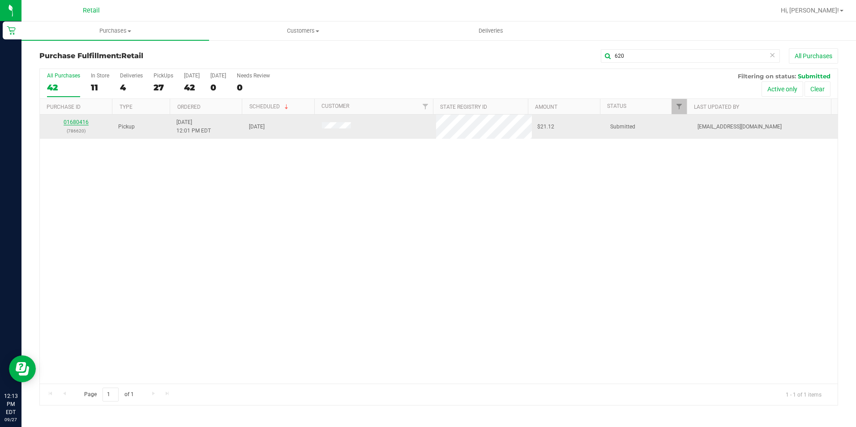
click at [82, 119] on link "01680416" at bounding box center [76, 122] width 25 height 6
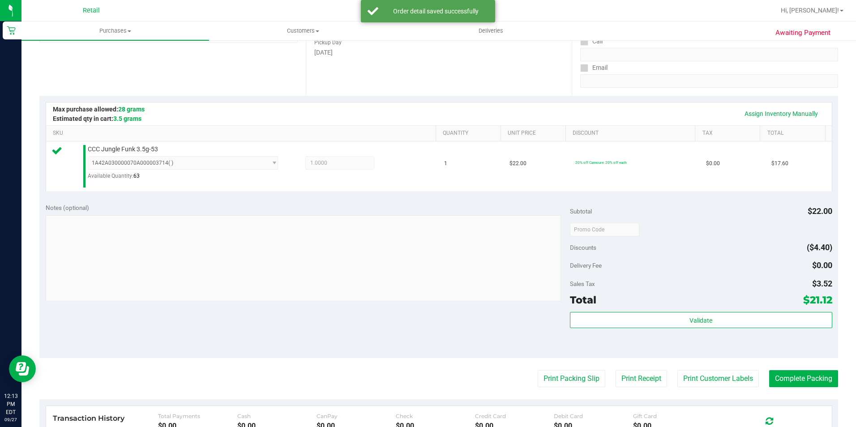
scroll to position [179, 0]
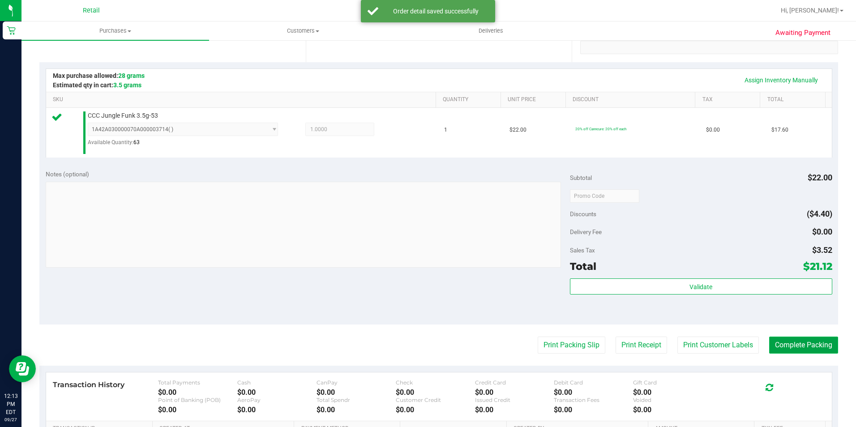
click at [796, 341] on button "Complete Packing" at bounding box center [803, 344] width 69 height 17
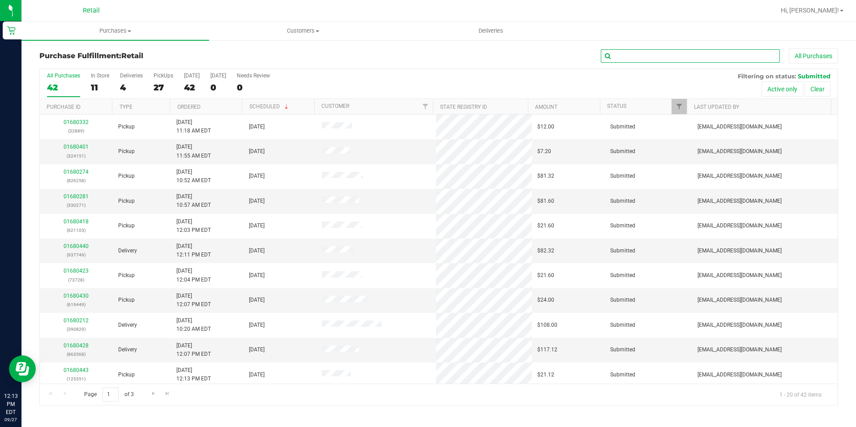
click at [686, 51] on input "text" at bounding box center [690, 55] width 179 height 13
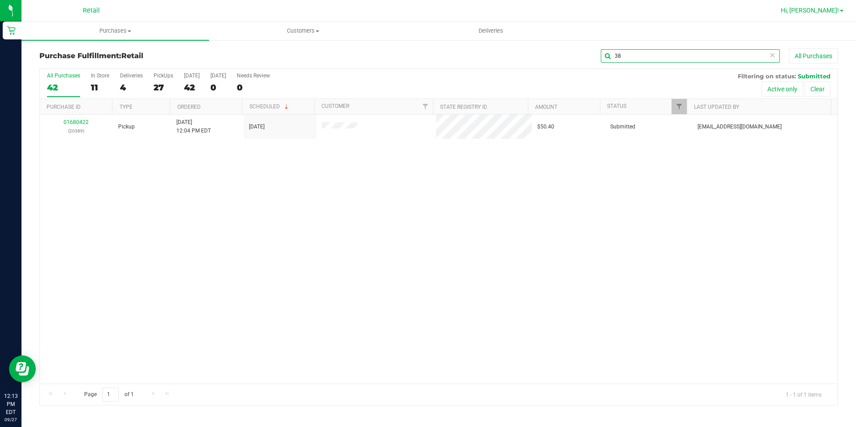
type input "3"
click at [824, 13] on span "Hi, [PERSON_NAME]!" at bounding box center [809, 10] width 58 height 7
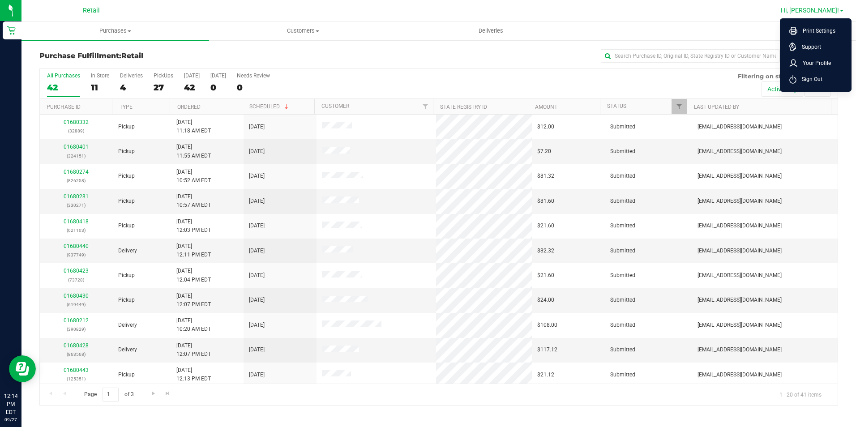
click at [802, 82] on span "Sign Out" at bounding box center [809, 79] width 26 height 9
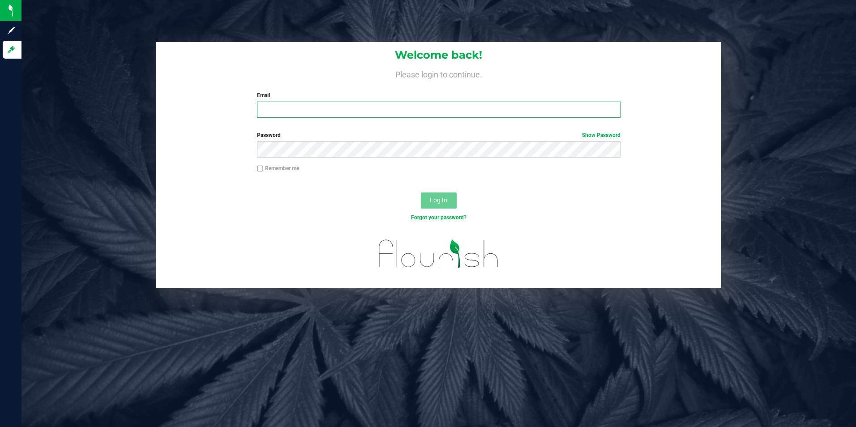
click at [450, 115] on input "Email" at bounding box center [438, 110] width 363 height 16
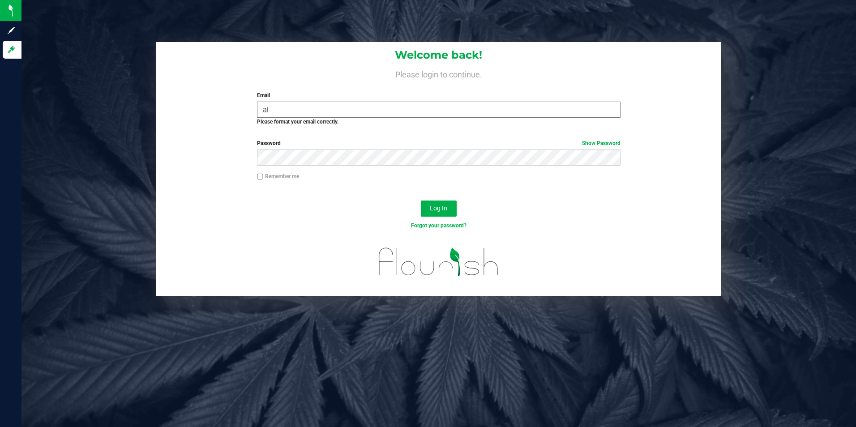
type input "a"
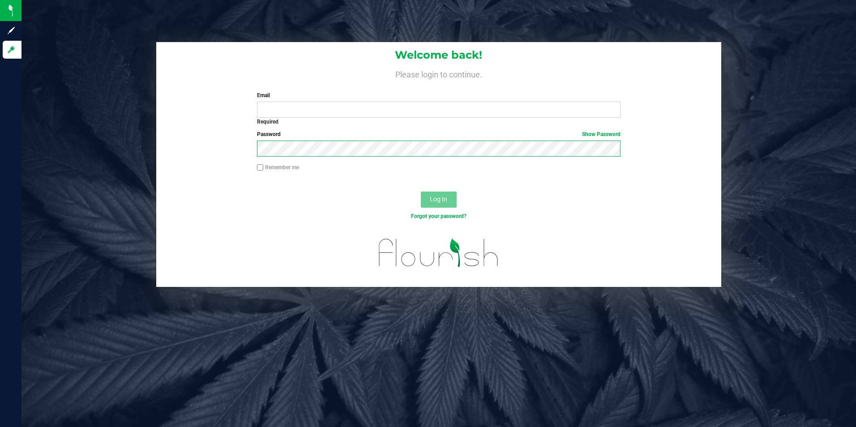
click at [169, 186] on form "Welcome back! Please login to continue. Email Required Please format your email…" at bounding box center [439, 164] width 552 height 245
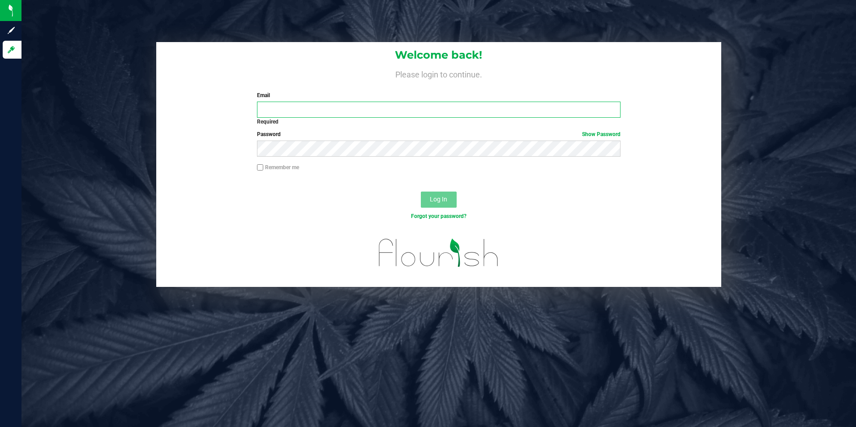
click at [366, 108] on input "Email" at bounding box center [438, 110] width 363 height 16
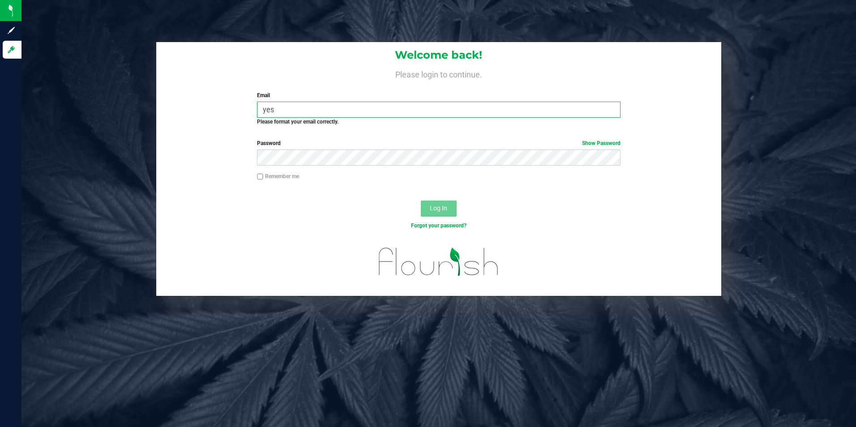
type input "[PERSON_NAME][EMAIL_ADDRESS][PERSON_NAME][DOMAIN_NAME]"
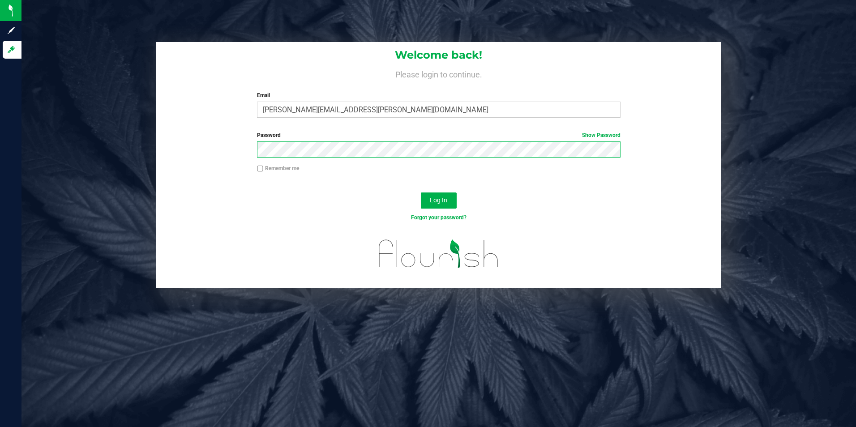
click at [421, 192] on button "Log In" at bounding box center [439, 200] width 36 height 16
